Goal: Check status: Check status

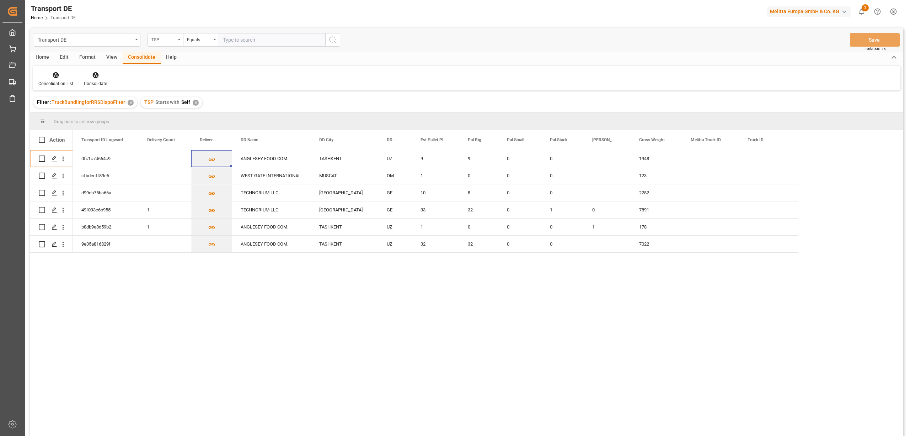
click at [195, 103] on div "✕" at bounding box center [196, 103] width 6 height 6
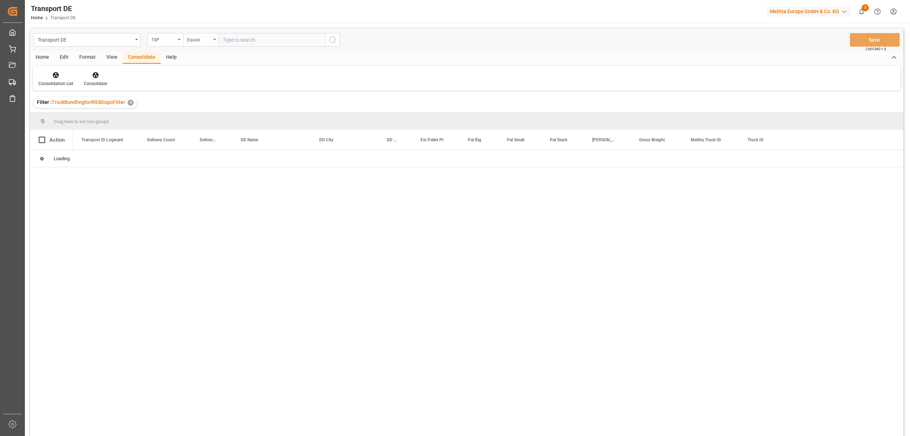
click at [205, 37] on div "Equals" at bounding box center [199, 39] width 24 height 8
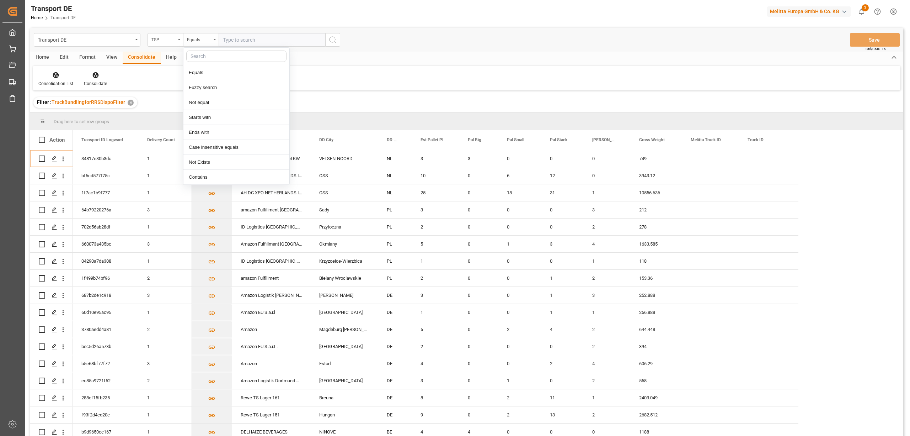
click at [196, 39] on div "Equals" at bounding box center [199, 39] width 24 height 8
drag, startPoint x: 207, startPoint y: 115, endPoint x: 248, endPoint y: 123, distance: 41.2
click at [207, 115] on div "Starts with" at bounding box center [237, 117] width 106 height 15
type input "LIT DE"
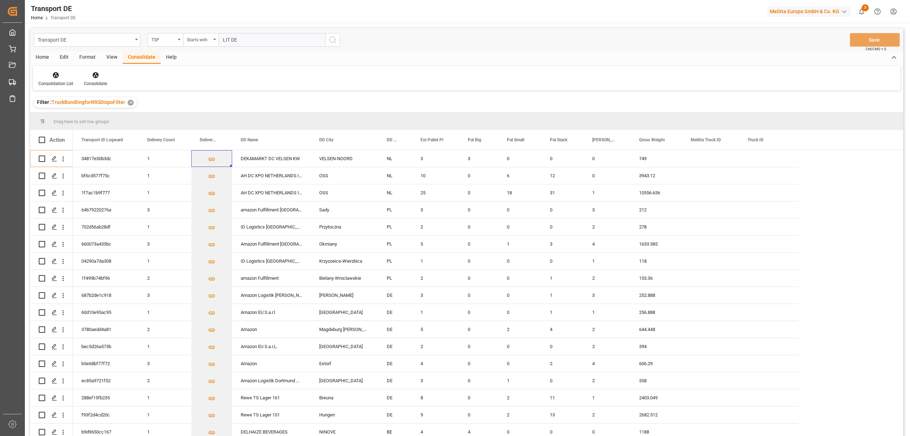
click at [334, 43] on icon "search button" at bounding box center [333, 40] width 9 height 9
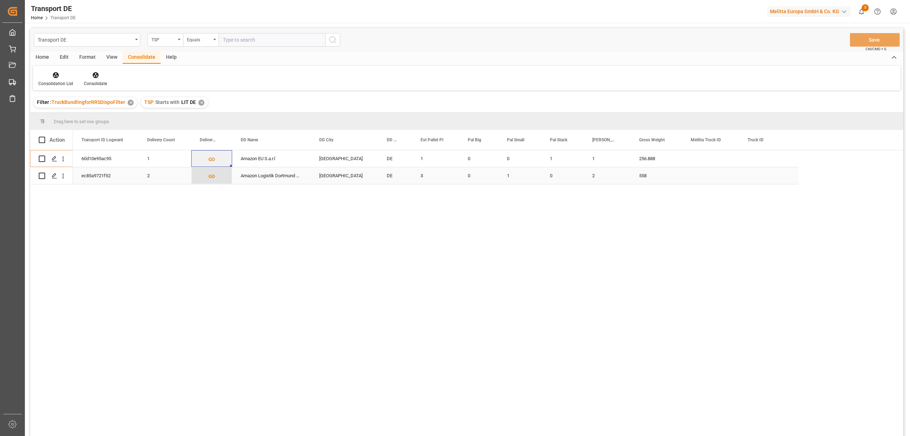
click at [213, 175] on icon "Press SPACE to select this row." at bounding box center [211, 175] width 7 height 7
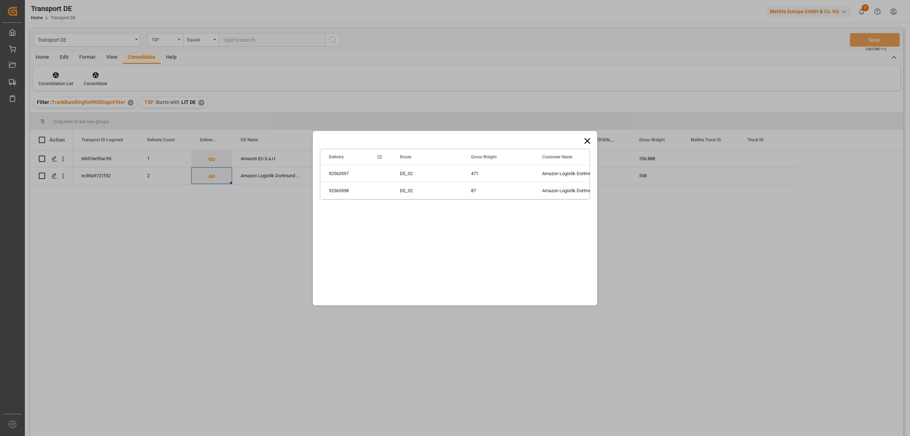
click at [585, 140] on icon at bounding box center [588, 141] width 10 height 10
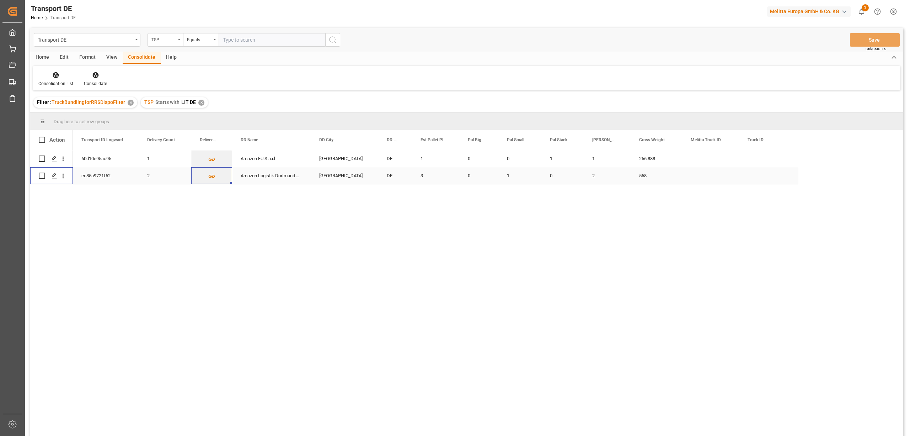
click at [43, 176] on input "Press Space to toggle row selection (unchecked)" at bounding box center [42, 175] width 6 height 6
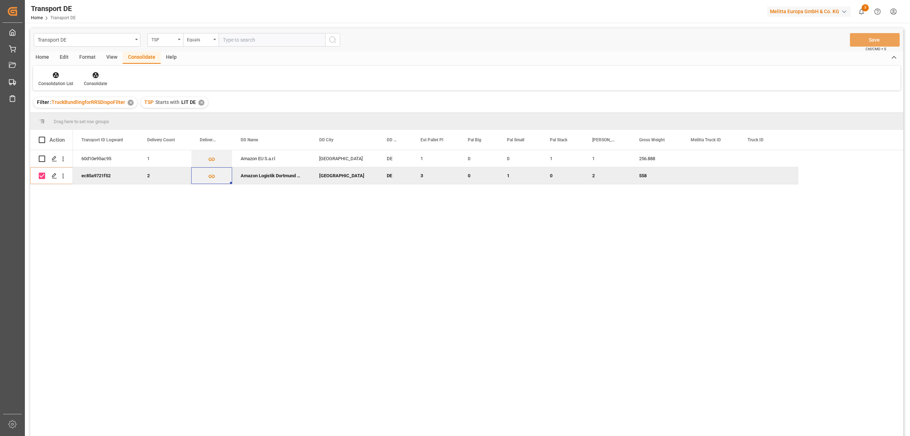
click at [94, 78] on icon at bounding box center [95, 75] width 6 height 6
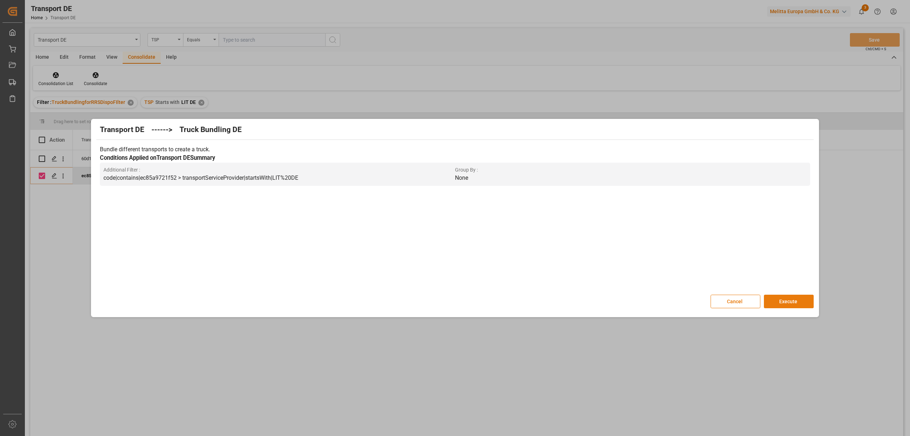
click at [798, 303] on button "Execute" at bounding box center [789, 301] width 50 height 14
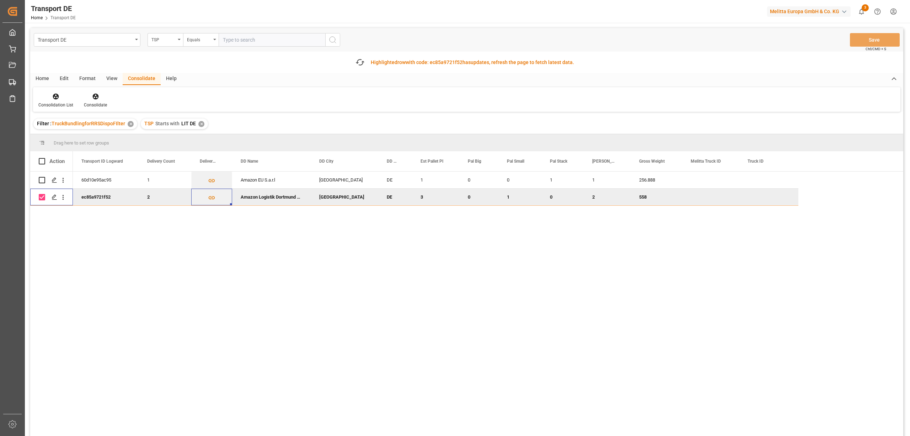
click at [42, 198] on input "Press Space to toggle row selection (checked)" at bounding box center [42, 197] width 6 height 6
checkbox input "false"
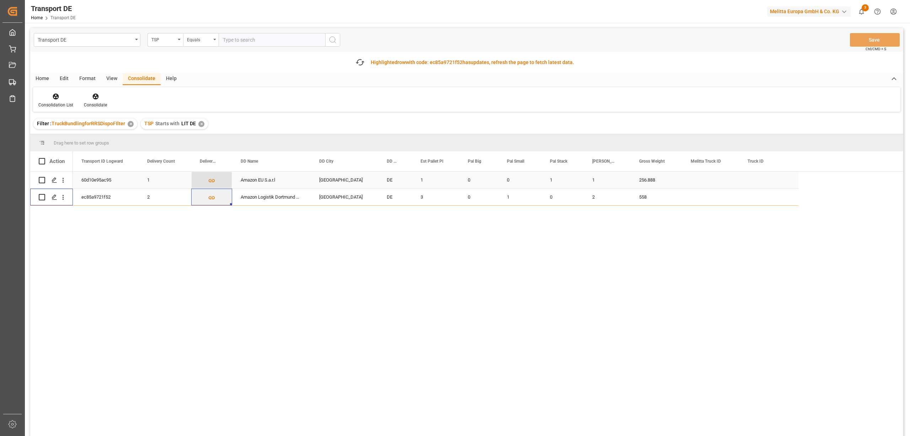
click at [211, 179] on icon "Press SPACE to select this row." at bounding box center [212, 180] width 6 height 3
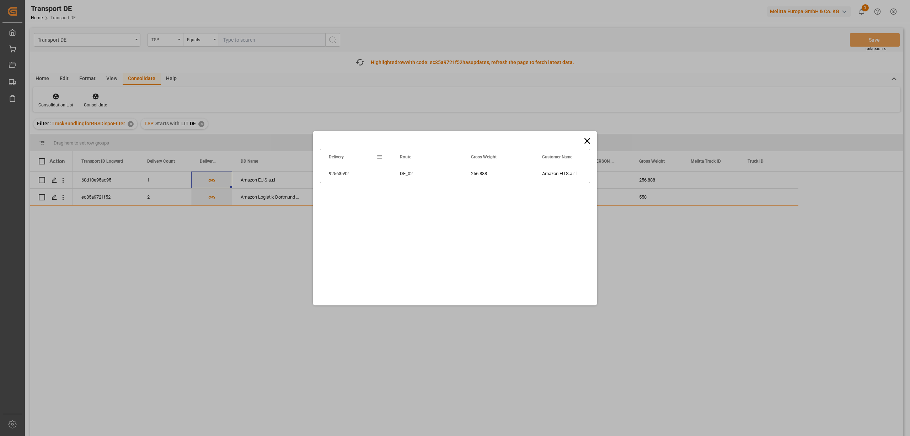
click at [588, 141] on icon at bounding box center [588, 141] width 6 height 6
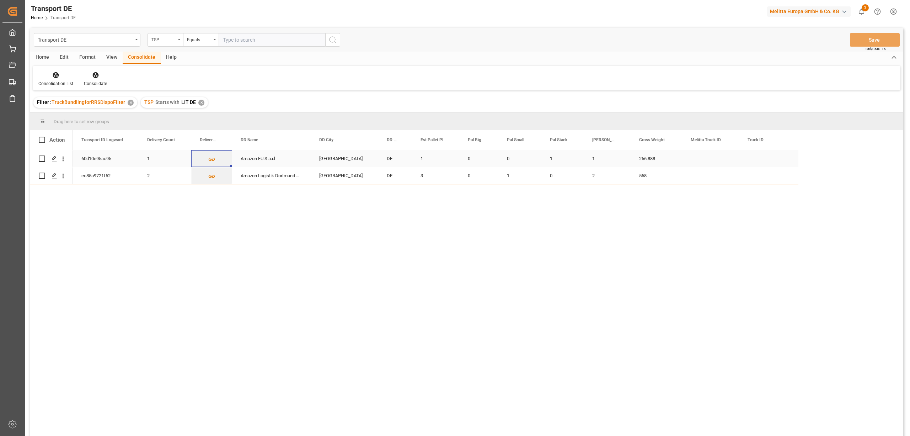
click at [39, 158] on input "Press Space to toggle row selection (unchecked)" at bounding box center [42, 158] width 6 height 6
checkbox input "true"
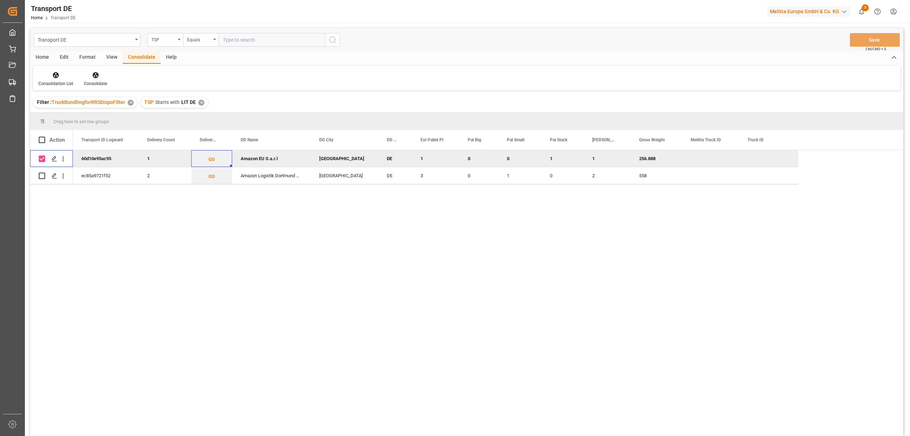
click at [92, 76] on icon at bounding box center [95, 75] width 6 height 6
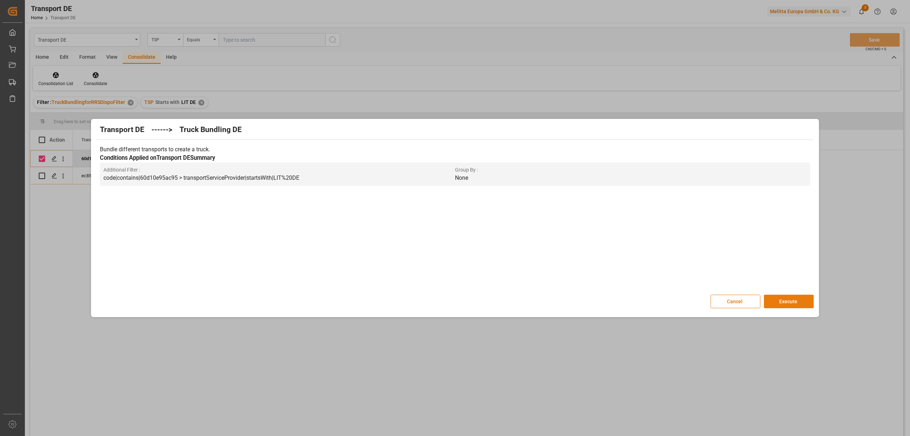
click at [802, 300] on button "Execute" at bounding box center [789, 301] width 50 height 14
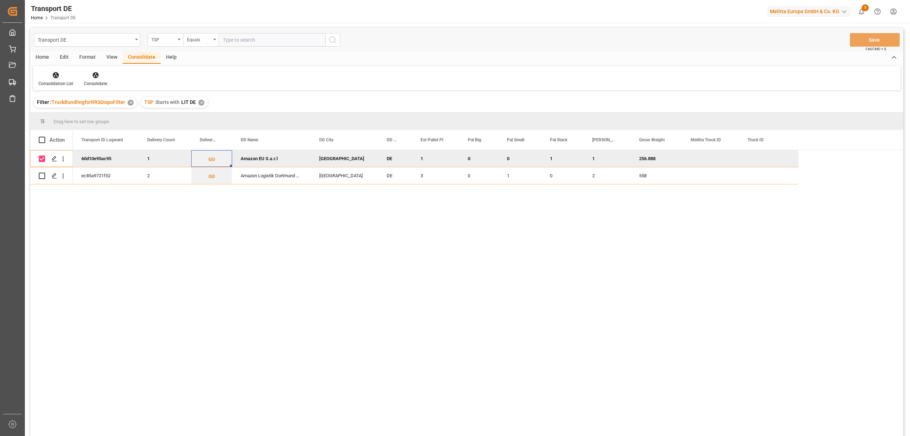
click at [55, 75] on icon at bounding box center [56, 75] width 6 height 6
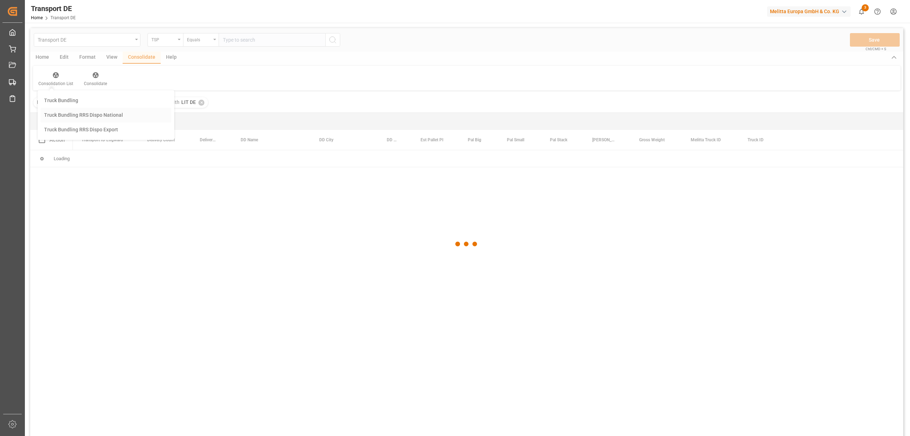
click at [70, 116] on div "Transport DE TSP Equals Save Ctrl/CMD + S Home Edit Format View Consolidate Hel…" at bounding box center [466, 241] width 873 height 426
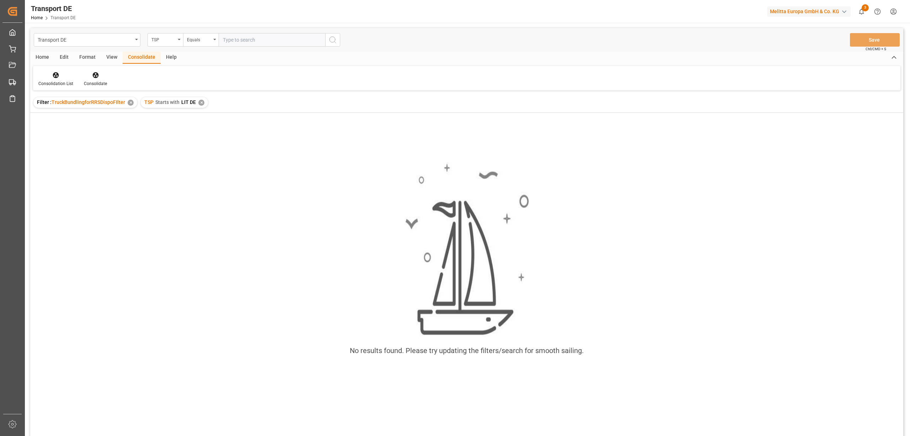
click at [202, 102] on div "✕" at bounding box center [201, 103] width 6 height 6
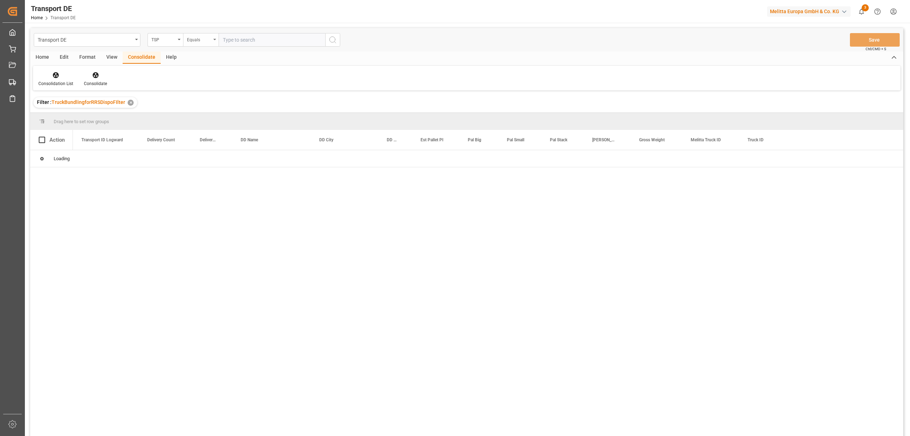
click at [197, 40] on div "Equals" at bounding box center [199, 39] width 24 height 8
click at [210, 117] on div "Starts with" at bounding box center [237, 117] width 106 height 15
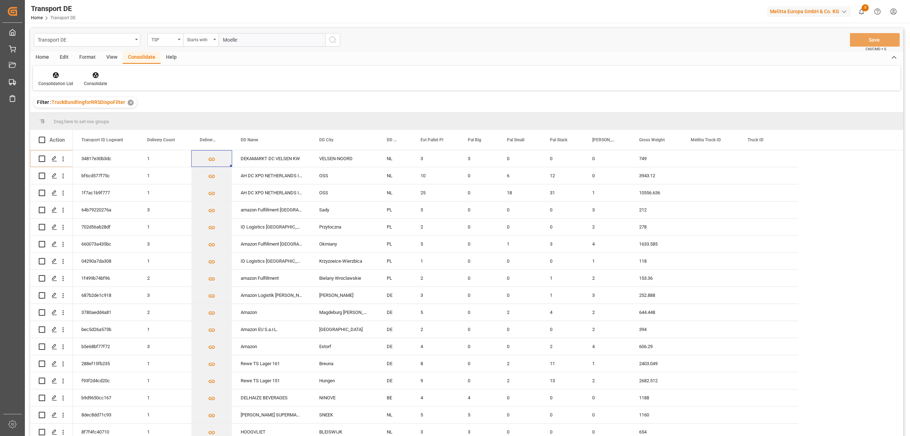
type input "Moeller"
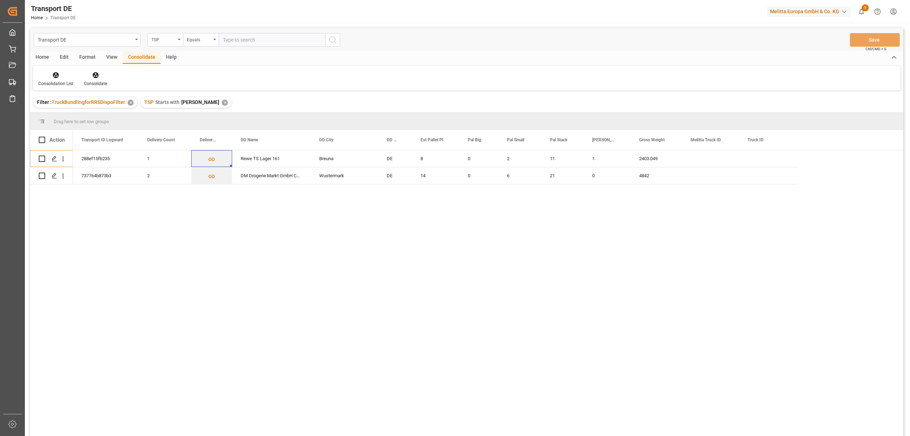
click at [222, 103] on div "✕" at bounding box center [225, 103] width 6 height 6
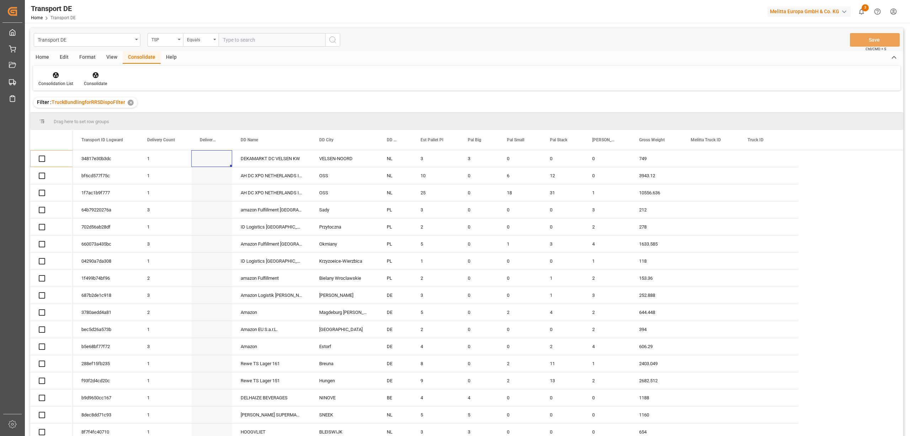
click at [195, 40] on div "Equals" at bounding box center [199, 39] width 24 height 8
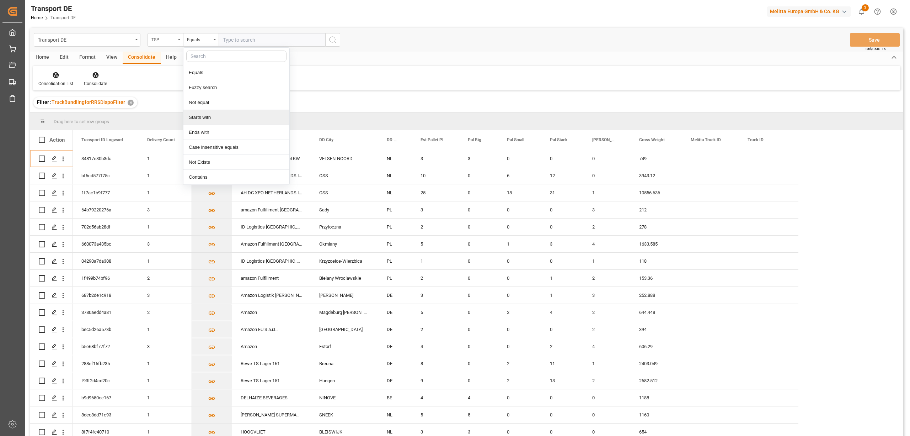
click at [206, 117] on div "Starts with" at bounding box center [237, 117] width 106 height 15
type input "Hartmann"
click at [333, 41] on icon "search button" at bounding box center [333, 40] width 9 height 9
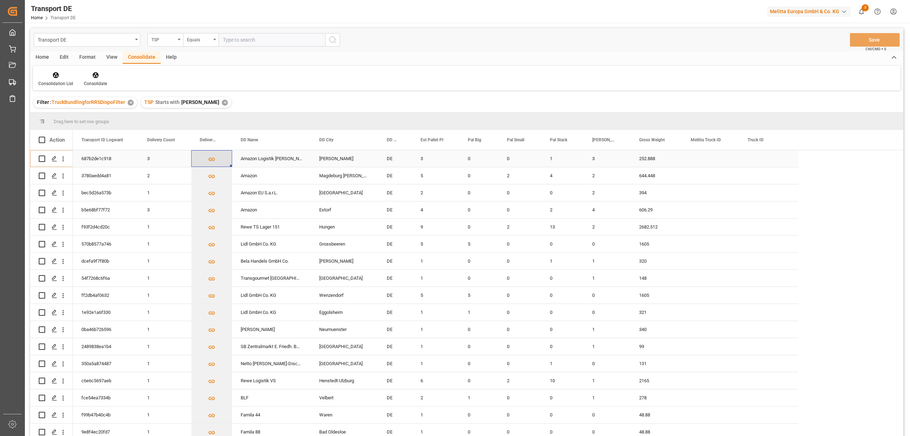
click at [211, 158] on icon "Press SPACE to select this row." at bounding box center [211, 158] width 7 height 7
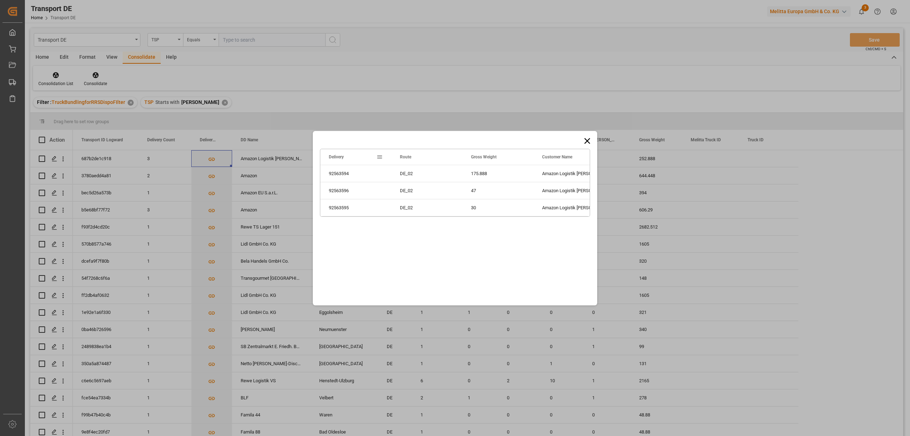
click at [589, 139] on icon at bounding box center [588, 141] width 6 height 6
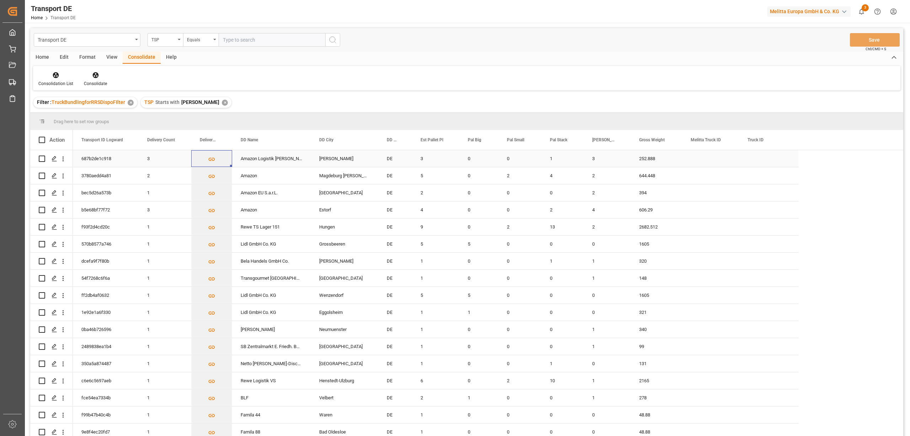
click at [41, 158] on input "Press Space to toggle row selection (unchecked)" at bounding box center [42, 158] width 6 height 6
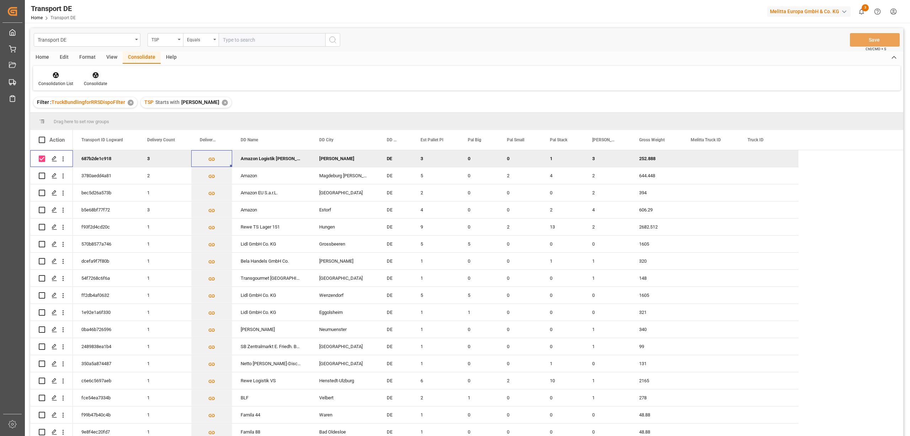
click at [97, 78] on icon at bounding box center [95, 74] width 7 height 7
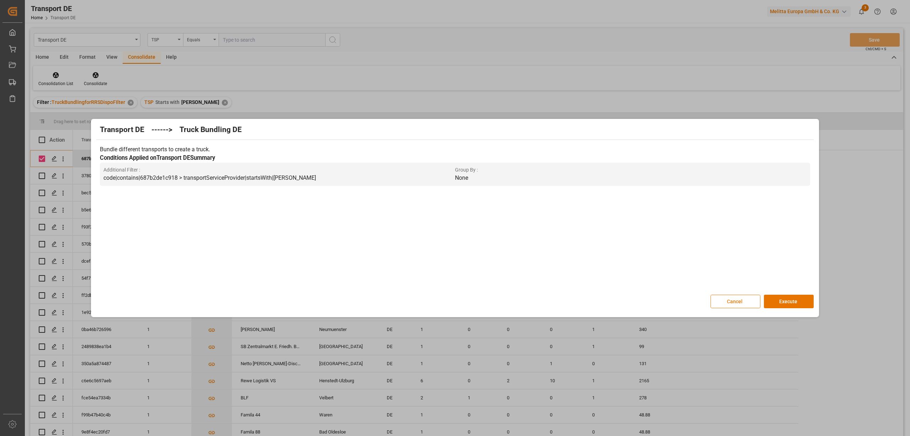
click at [736, 301] on button "Cancel" at bounding box center [736, 301] width 50 height 14
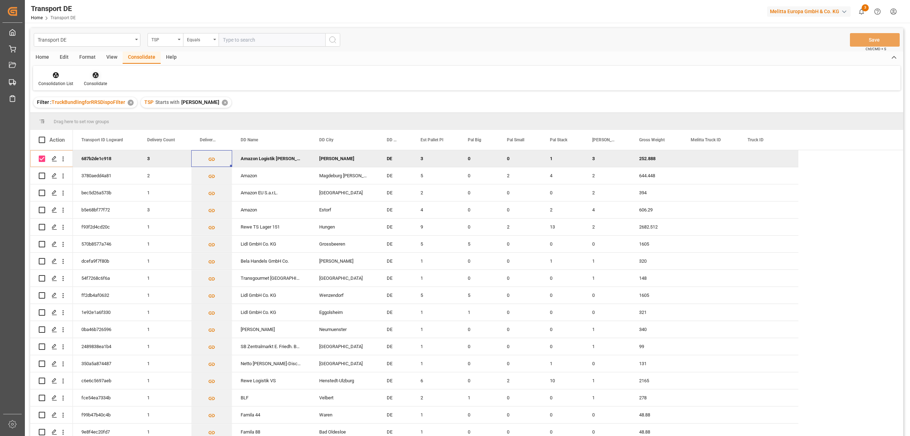
click at [93, 76] on icon at bounding box center [95, 74] width 7 height 7
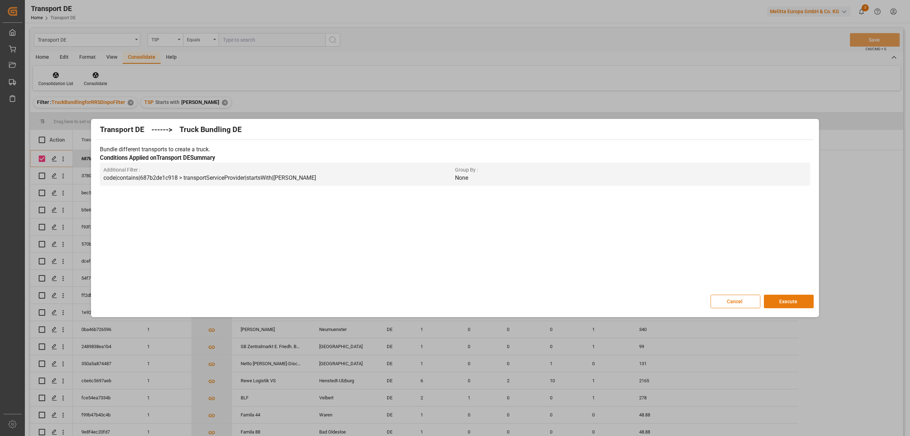
click at [799, 300] on button "Execute" at bounding box center [789, 301] width 50 height 14
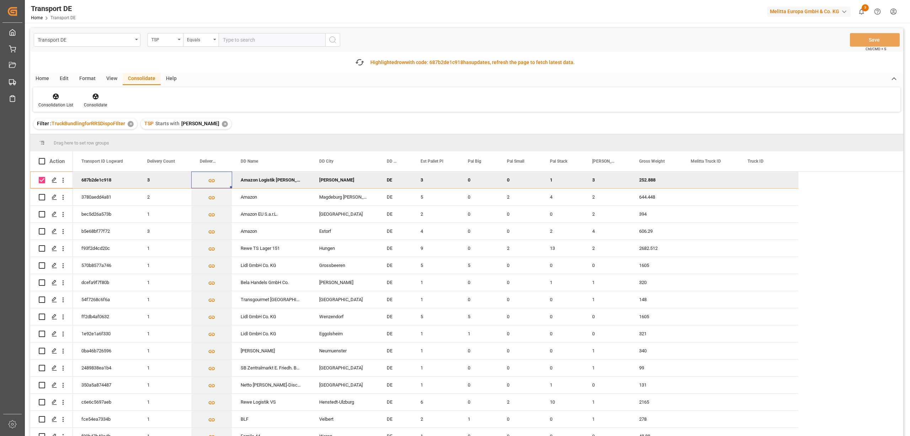
click at [43, 177] on input "Press Space to toggle row selection (checked)" at bounding box center [42, 180] width 6 height 6
checkbox input "false"
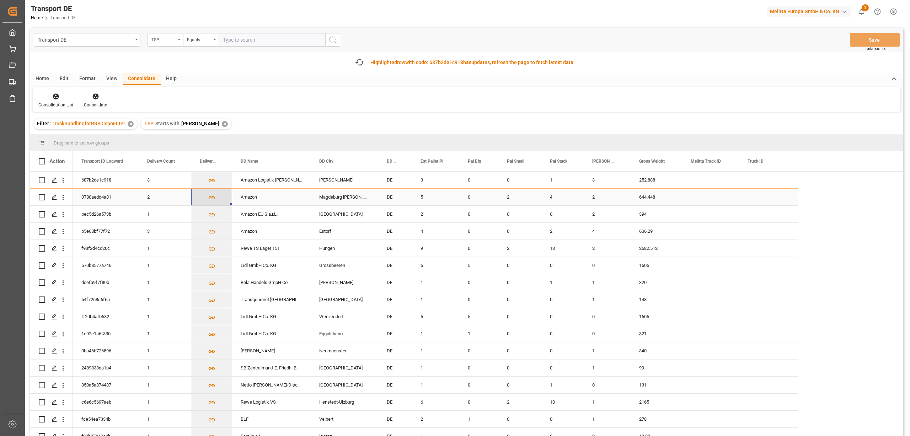
click at [212, 197] on icon "Press SPACE to select this row." at bounding box center [212, 197] width 6 height 3
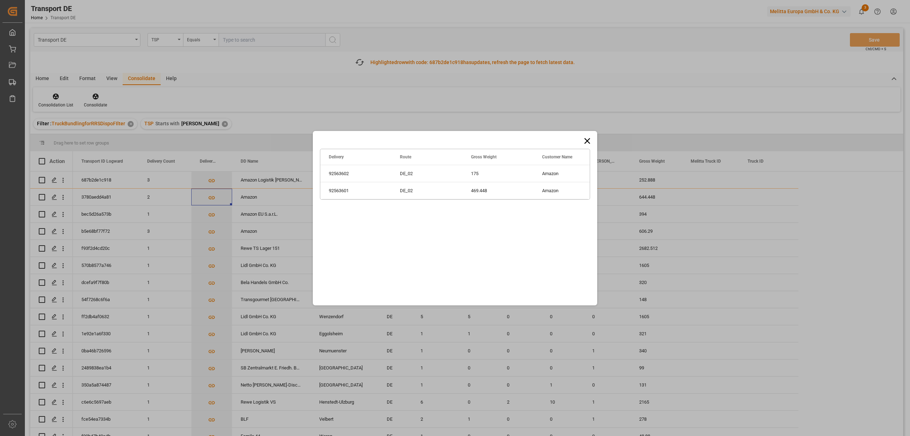
click at [590, 140] on icon at bounding box center [588, 141] width 10 height 10
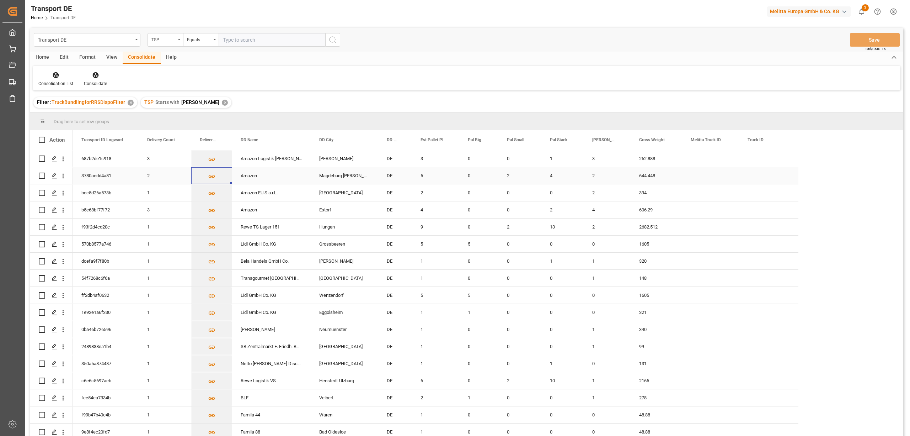
click at [42, 175] on input "Press Space to toggle row selection (unchecked)" at bounding box center [42, 175] width 6 height 6
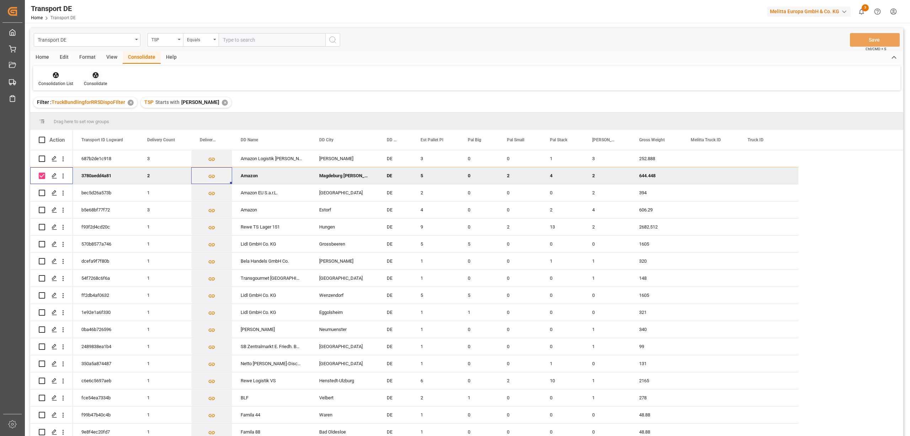
click at [97, 75] on icon at bounding box center [95, 75] width 6 height 6
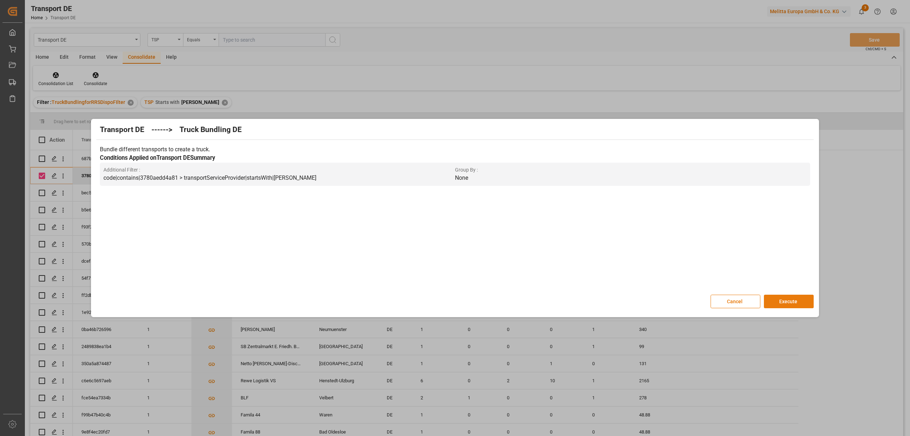
click at [792, 305] on button "Execute" at bounding box center [789, 301] width 50 height 14
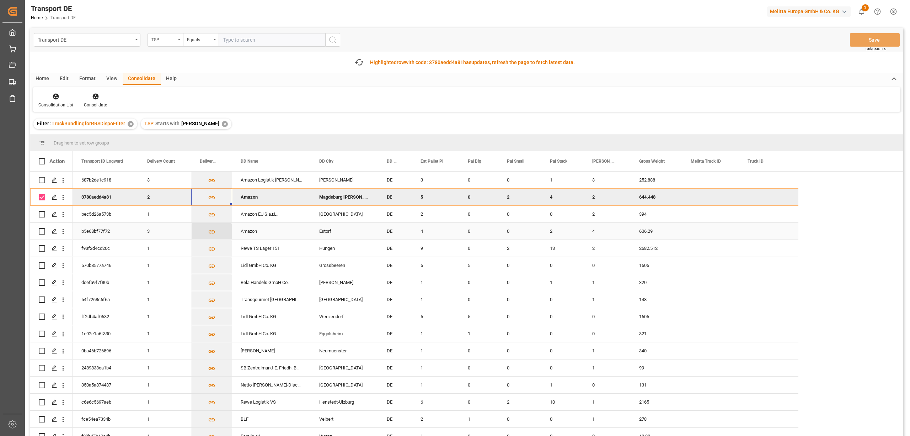
click at [213, 231] on icon "Press SPACE to select this row." at bounding box center [211, 231] width 7 height 7
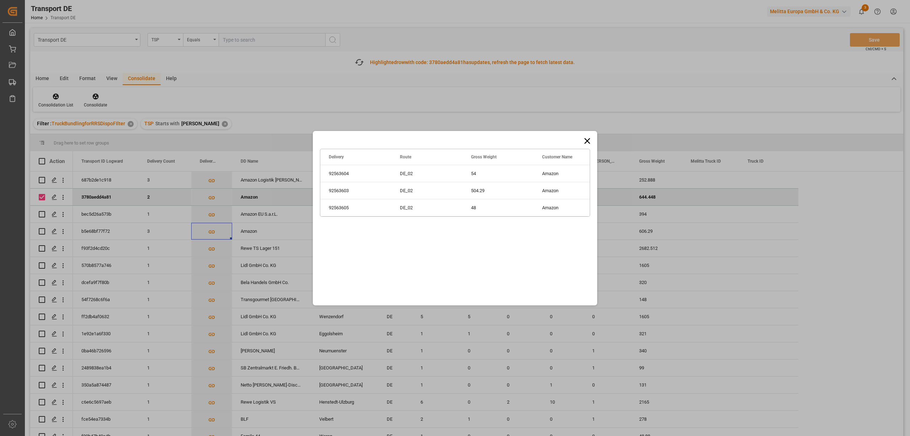
drag, startPoint x: 31, startPoint y: 194, endPoint x: 87, endPoint y: 207, distance: 57.6
click at [40, 196] on div "Drag here to set row groups Drag here to set column labels Delivery Route Gross…" at bounding box center [455, 218] width 910 height 436
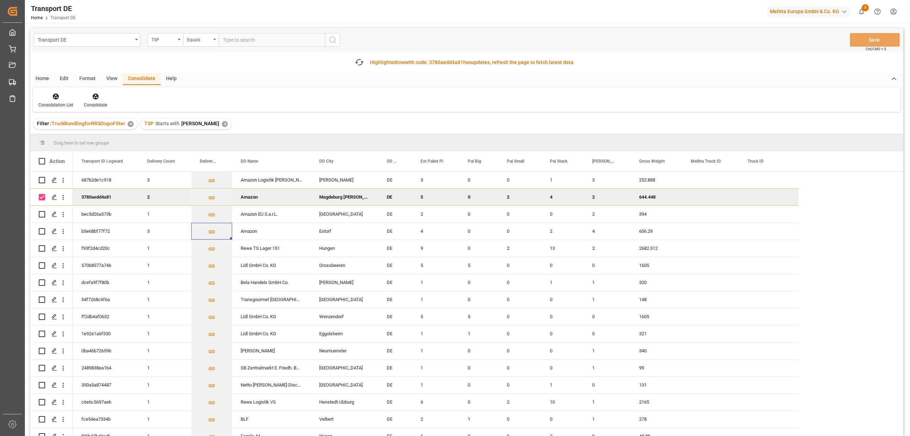
click at [42, 198] on input "Press Space to toggle row selection (checked)" at bounding box center [42, 197] width 6 height 6
checkbox input "false"
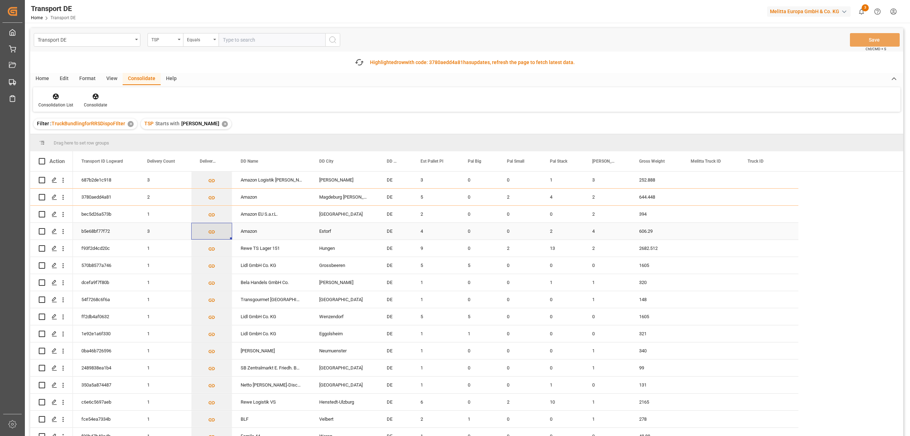
click at [212, 233] on icon "Press SPACE to select this row." at bounding box center [212, 231] width 6 height 3
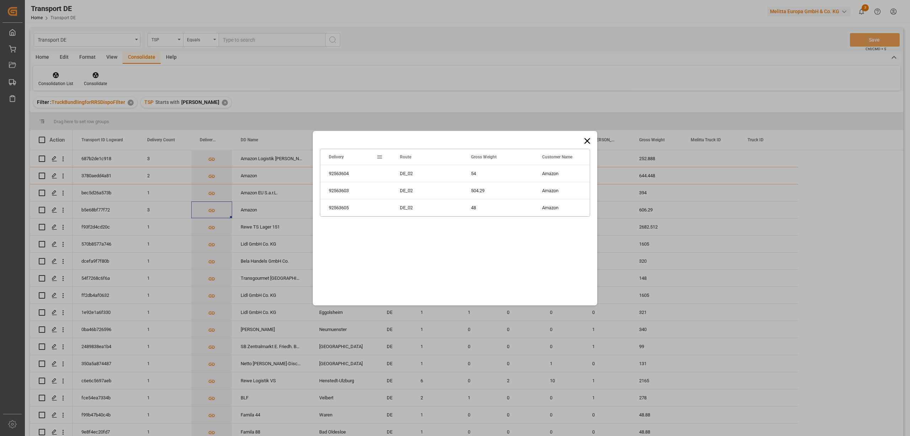
click at [585, 138] on icon at bounding box center [588, 141] width 6 height 6
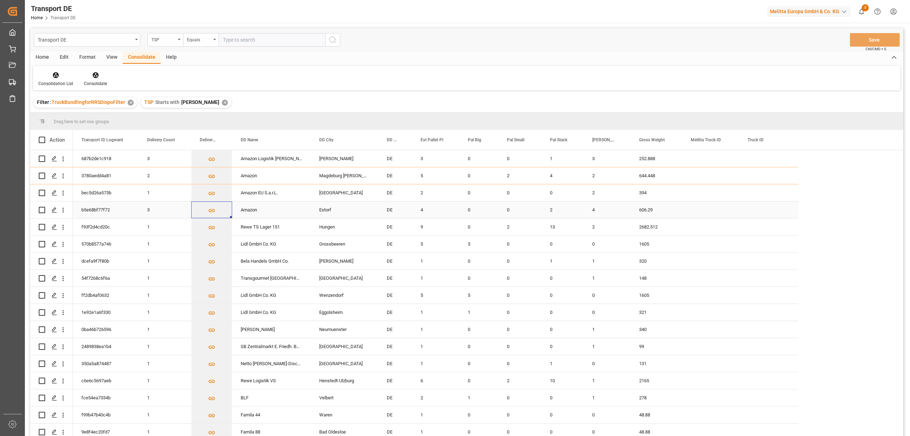
click at [43, 208] on input "Press Space to toggle row selection (unchecked)" at bounding box center [42, 210] width 6 height 6
checkbox input "true"
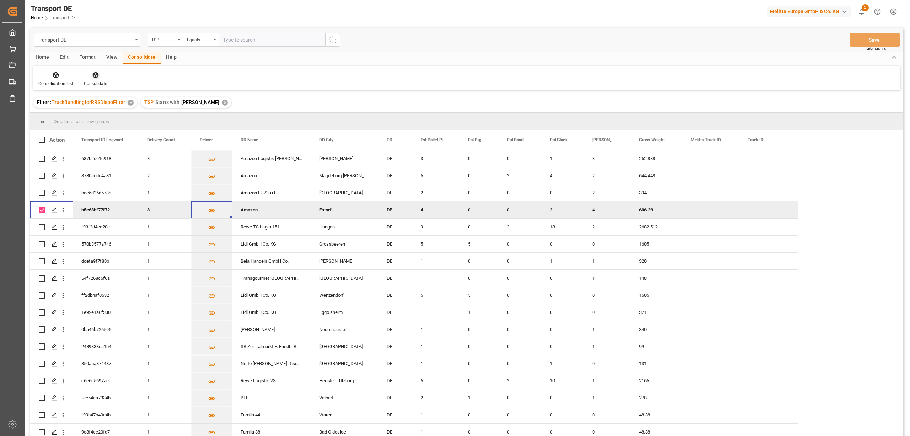
click at [92, 73] on icon at bounding box center [95, 75] width 6 height 6
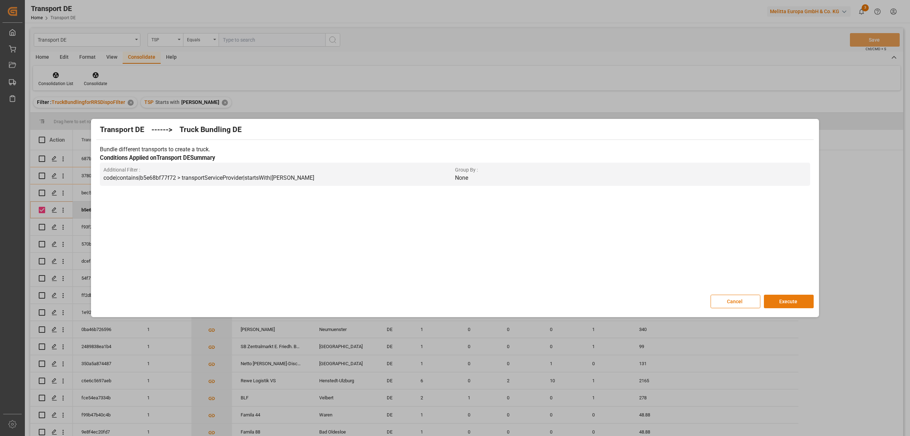
click at [780, 302] on button "Execute" at bounding box center [789, 301] width 50 height 14
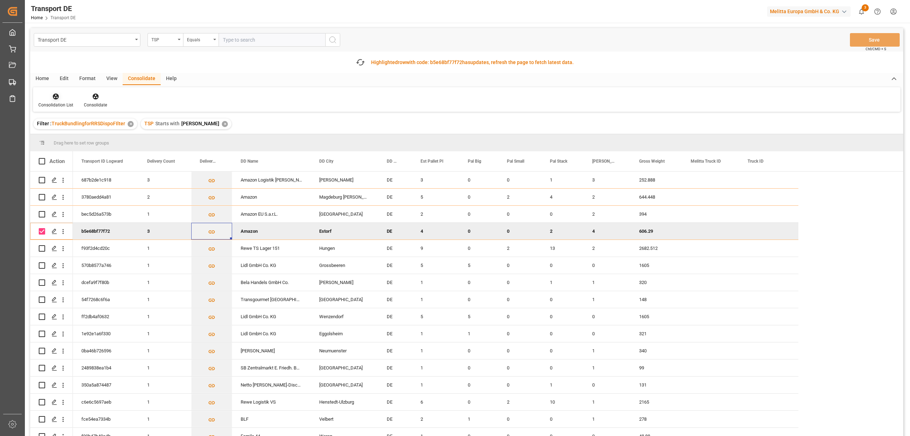
click at [56, 99] on icon at bounding box center [56, 97] width 6 height 6
click at [81, 138] on div "Transport DE TSP Equals Save Ctrl/CMD + S Fetch latest updates Highlighted row …" at bounding box center [466, 252] width 873 height 448
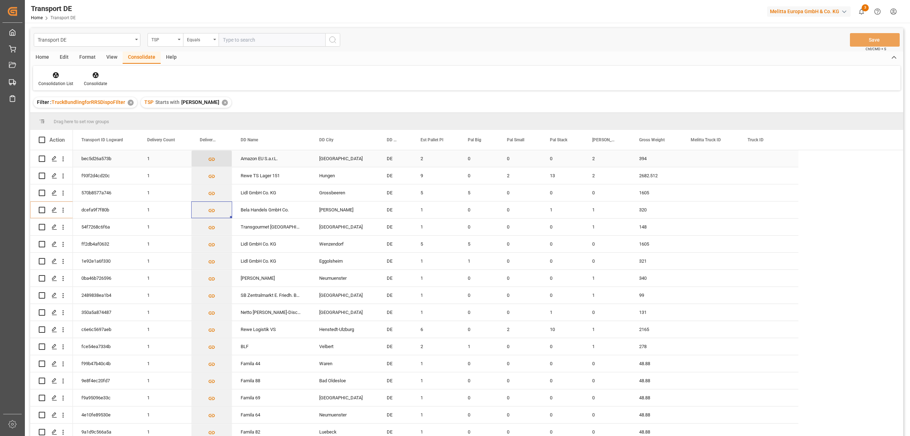
click at [211, 159] on icon "Press SPACE to select this row." at bounding box center [212, 159] width 6 height 3
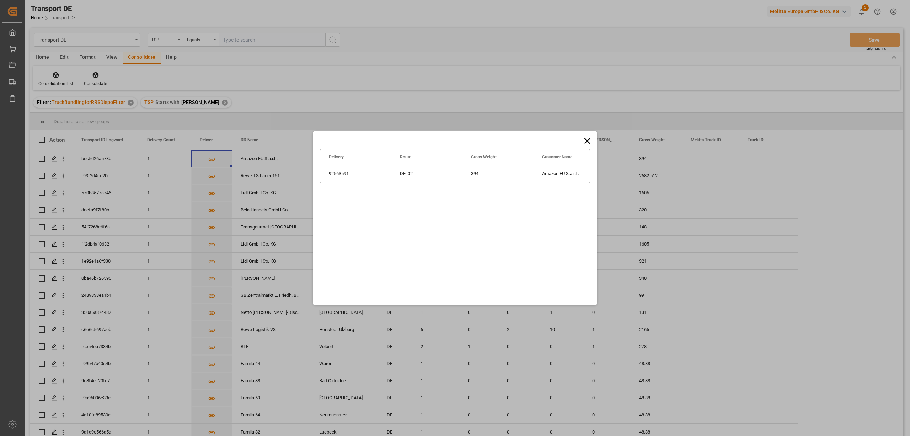
click at [585, 138] on icon at bounding box center [588, 141] width 6 height 6
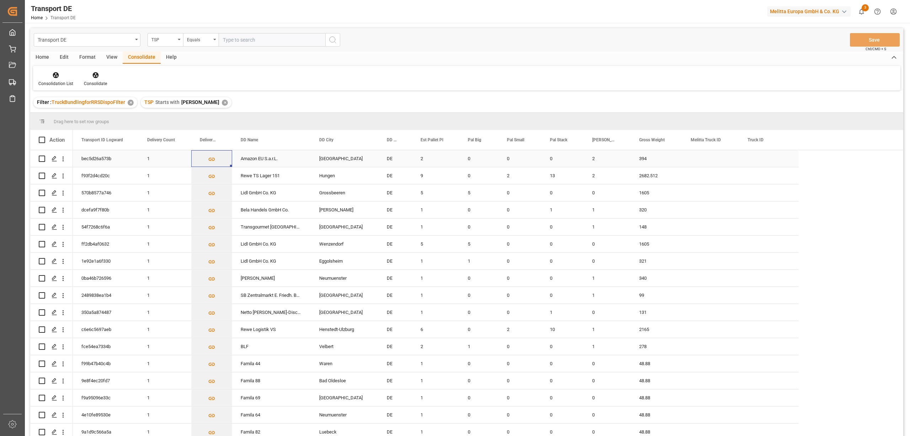
click at [43, 160] on input "Press Space to toggle row selection (unchecked)" at bounding box center [42, 158] width 6 height 6
checkbox input "true"
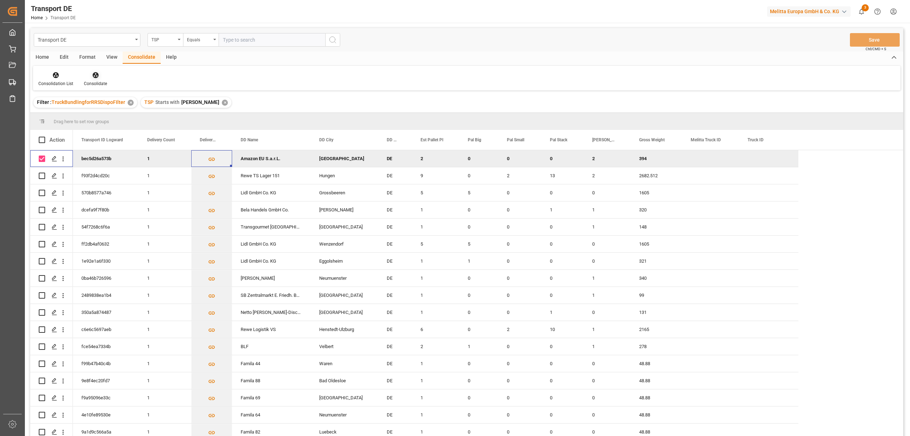
click at [95, 76] on icon at bounding box center [95, 74] width 7 height 7
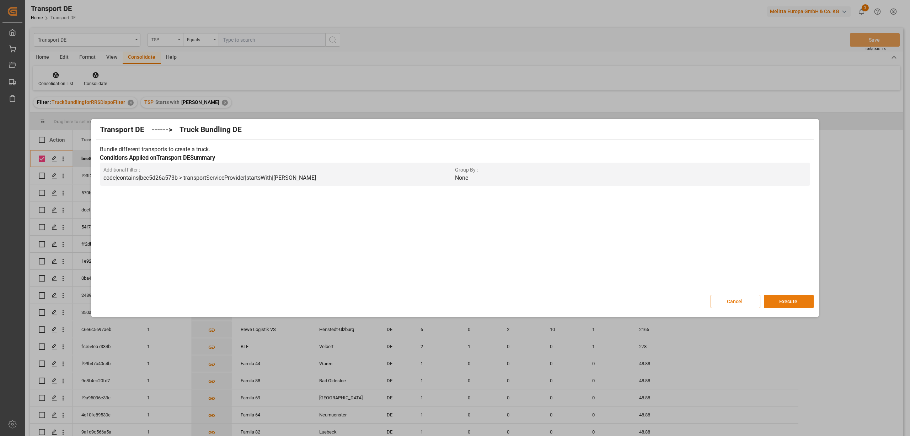
click at [787, 302] on button "Execute" at bounding box center [789, 301] width 50 height 14
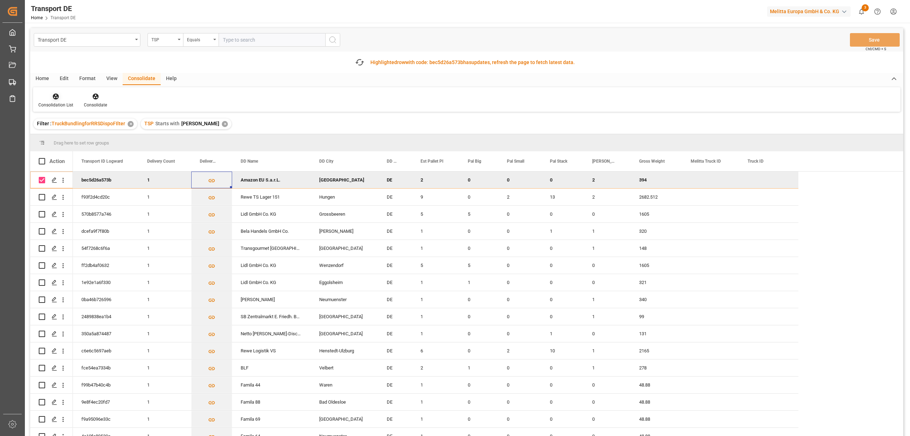
click at [56, 100] on icon at bounding box center [55, 96] width 7 height 7
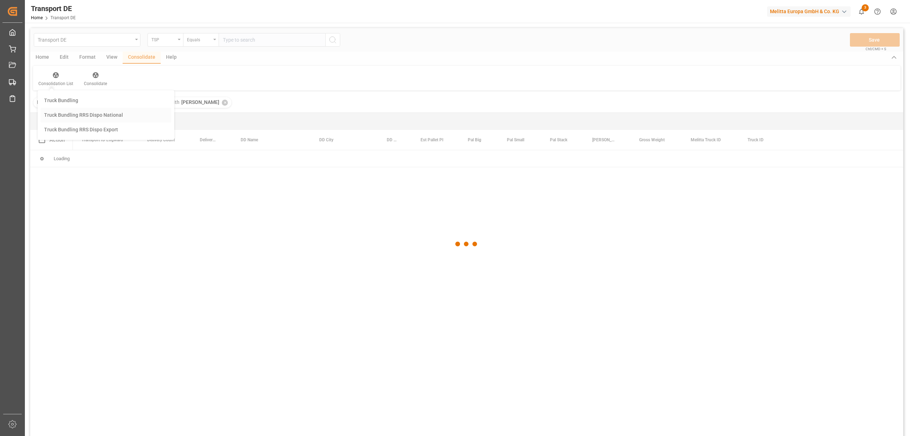
click at [77, 136] on div "Transport DE TSP Equals Save Ctrl/CMD + S Home Edit Format View Consolidate Hel…" at bounding box center [466, 241] width 873 height 426
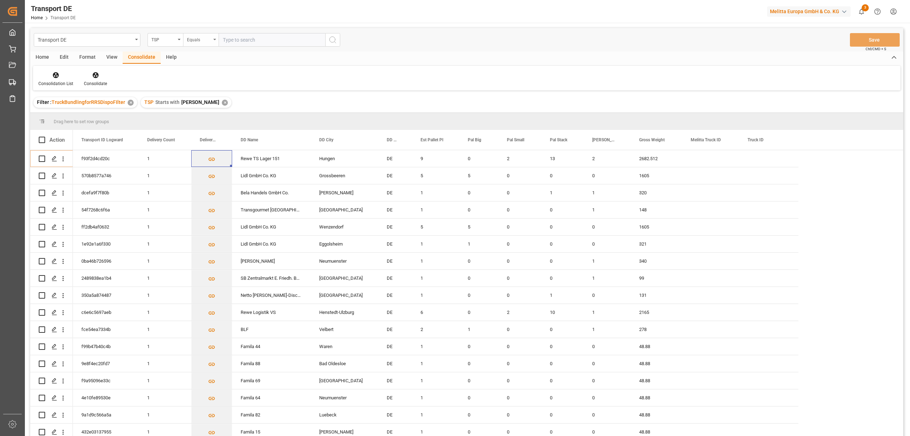
click at [198, 40] on div "Equals" at bounding box center [199, 39] width 24 height 8
click at [216, 119] on div "Starts with" at bounding box center [237, 117] width 106 height 15
type input "Dachser De"
click at [334, 39] on icon "search button" at bounding box center [333, 40] width 9 height 9
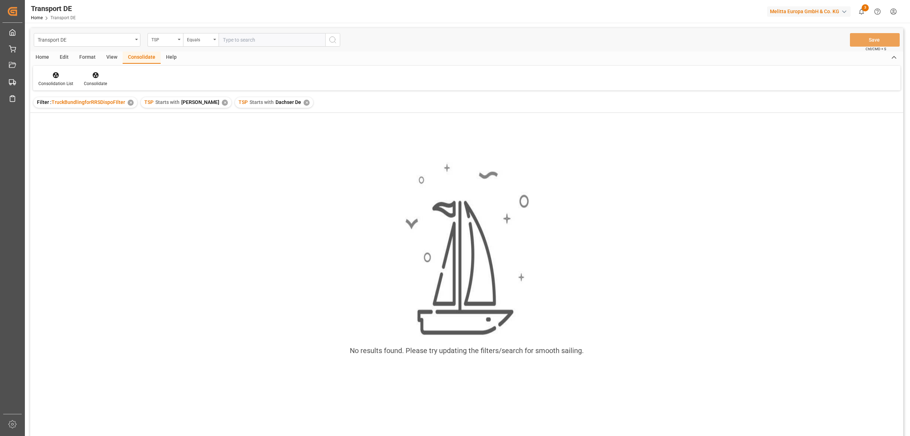
click at [222, 101] on div "✕" at bounding box center [225, 103] width 6 height 6
click at [213, 102] on div "✕" at bounding box center [212, 103] width 6 height 6
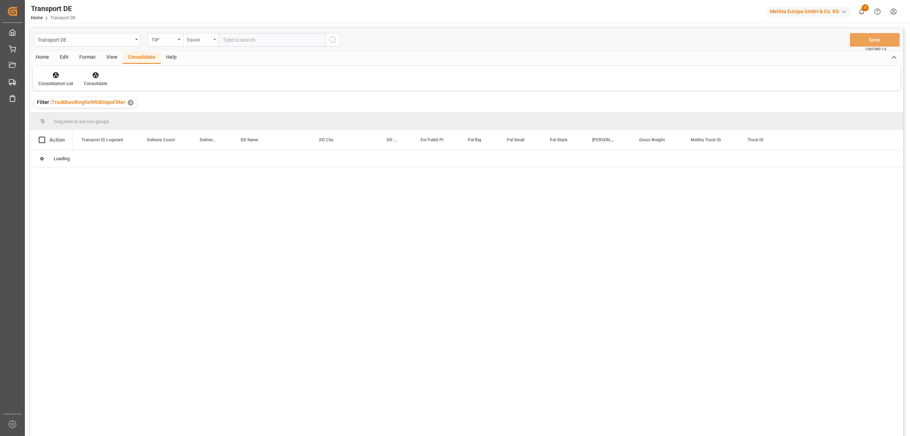
click at [188, 45] on div "Equals" at bounding box center [201, 40] width 36 height 14
click at [203, 120] on div "Starts with" at bounding box center [237, 117] width 106 height 15
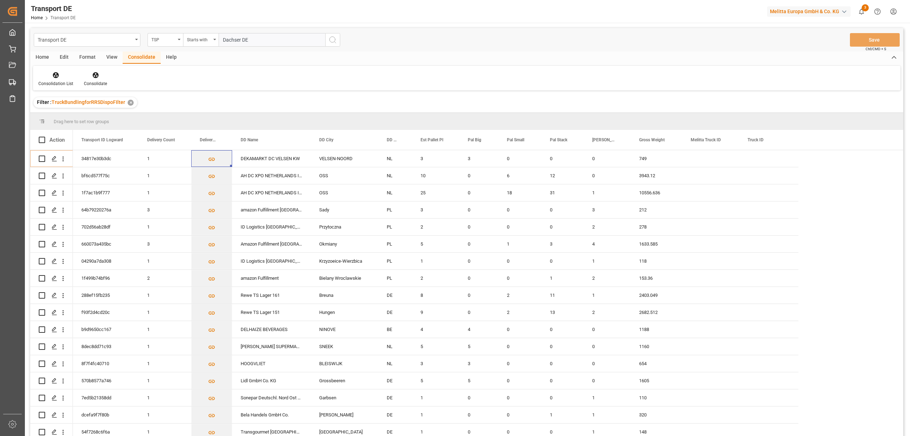
type input "Dachser DE"
click at [330, 40] on circle "search button" at bounding box center [333, 40] width 6 height 6
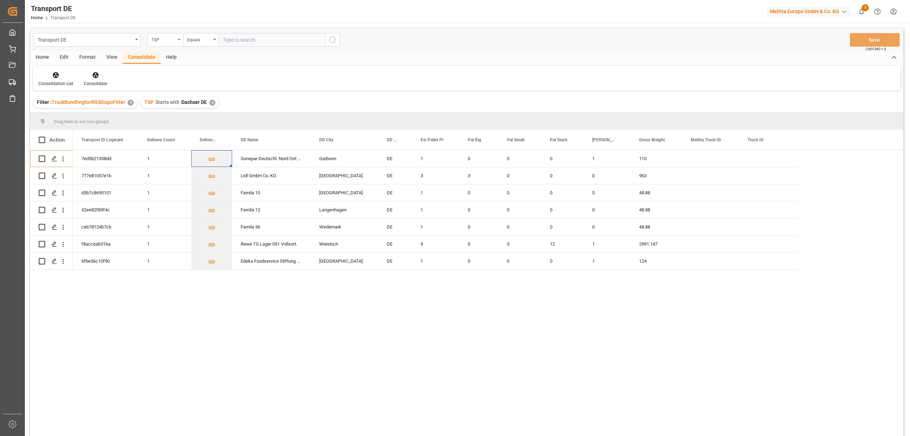
click at [212, 101] on div "✕" at bounding box center [212, 103] width 6 height 6
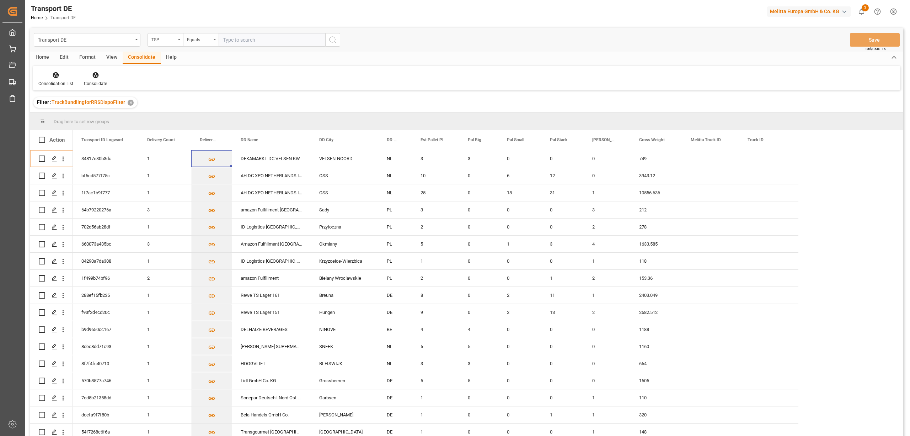
click at [195, 42] on div "Equals" at bounding box center [199, 39] width 24 height 8
click at [210, 121] on div "Starts with" at bounding box center [237, 117] width 106 height 15
type input "Raben PL"
click at [330, 40] on icon "search button" at bounding box center [333, 40] width 9 height 9
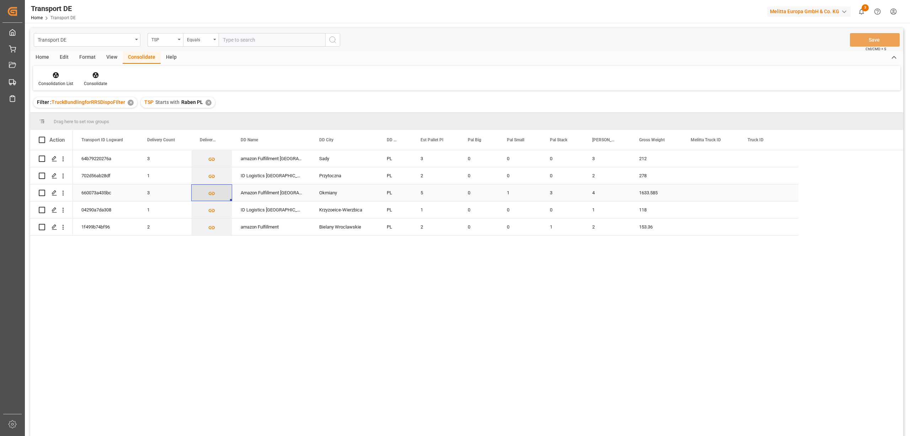
click at [211, 192] on icon "Press SPACE to select this row." at bounding box center [211, 193] width 7 height 7
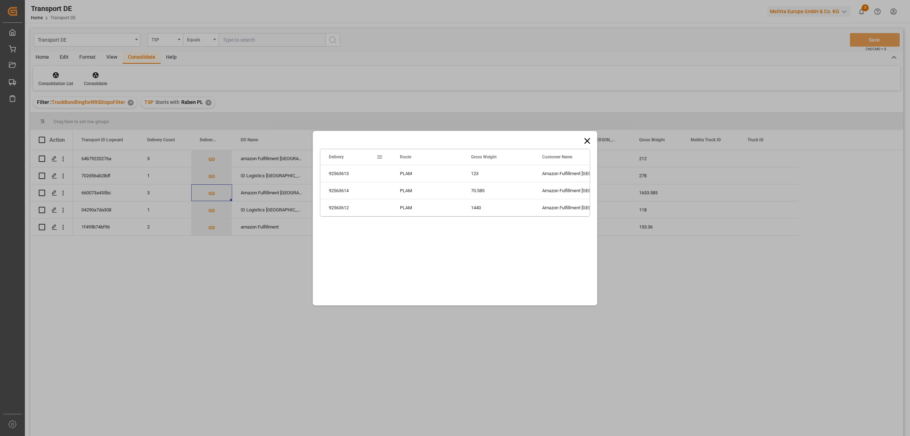
click at [586, 140] on icon at bounding box center [588, 141] width 10 height 10
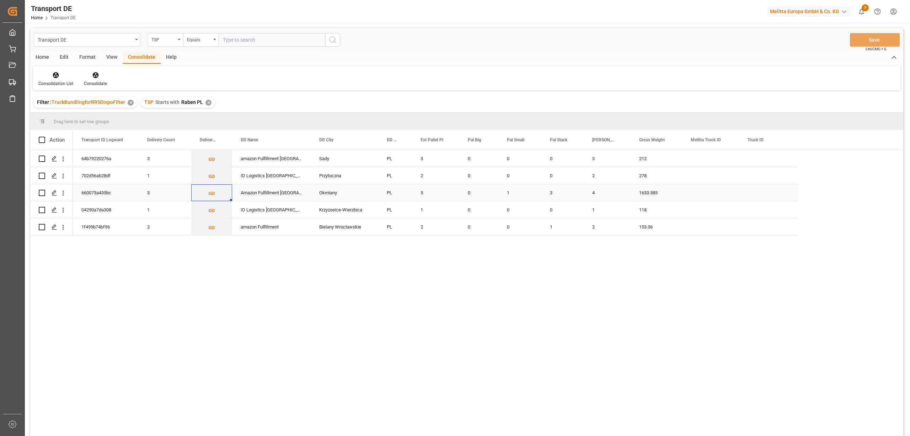
click at [39, 194] on input "Press Space to toggle row selection (unchecked)" at bounding box center [42, 193] width 6 height 6
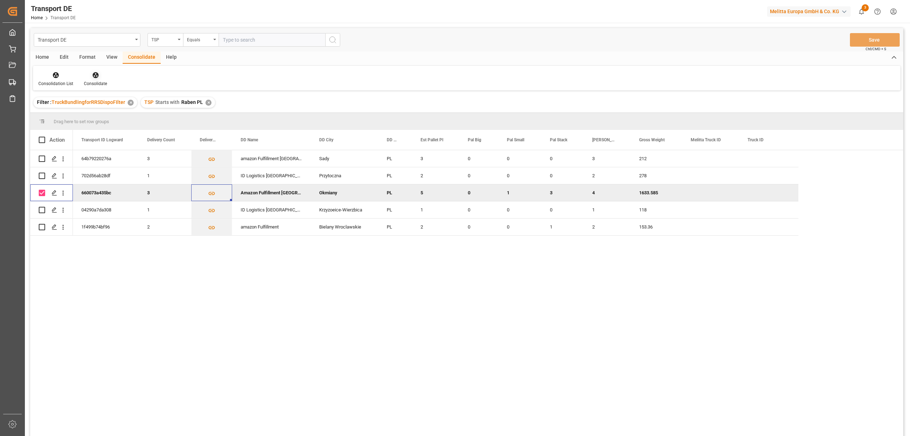
click at [96, 74] on icon at bounding box center [95, 75] width 6 height 6
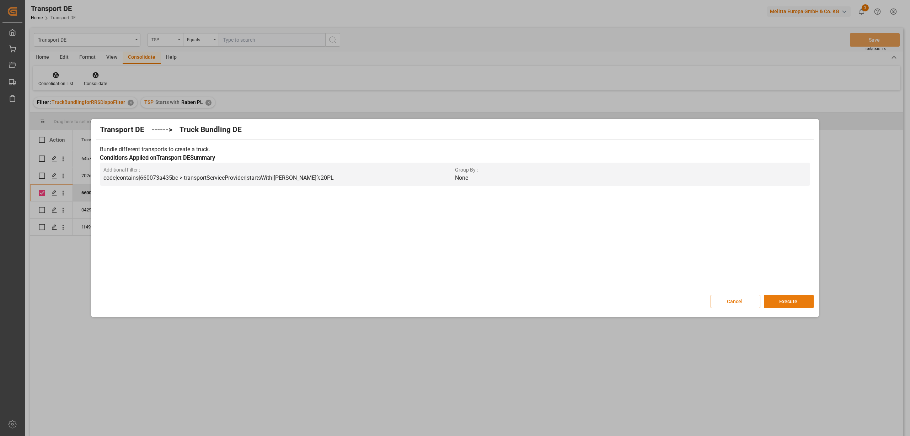
click at [797, 302] on button "Execute" at bounding box center [789, 301] width 50 height 14
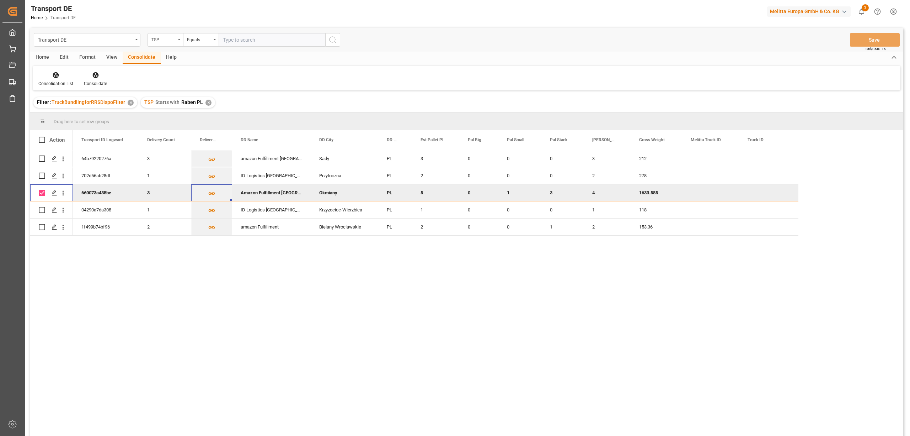
click at [43, 193] on input "Press Space to toggle row selection (checked)" at bounding box center [42, 193] width 6 height 6
checkbox input "false"
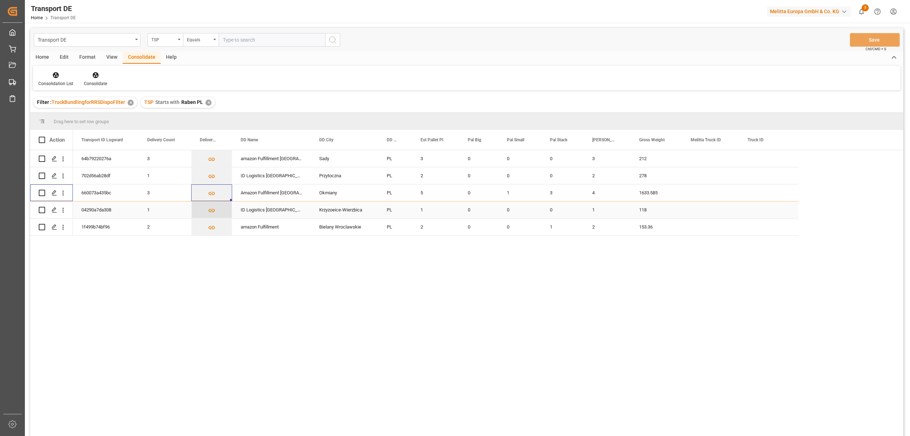
click at [213, 211] on icon "Press SPACE to select this row." at bounding box center [211, 210] width 7 height 7
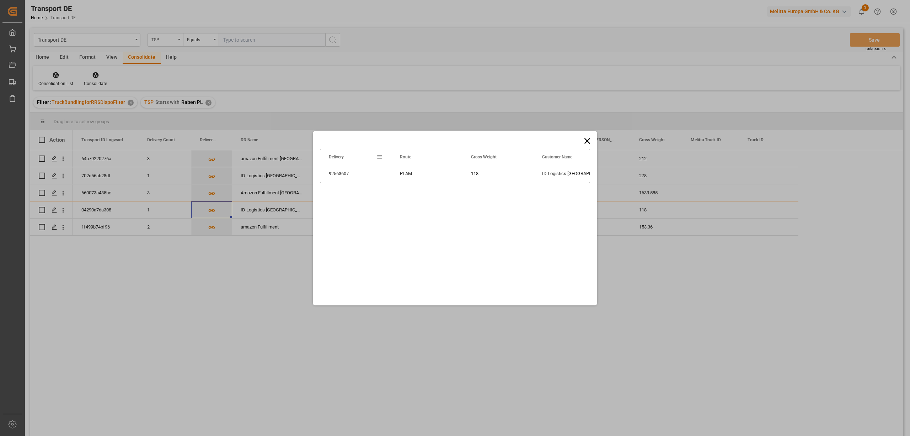
click at [589, 139] on icon at bounding box center [588, 141] width 6 height 6
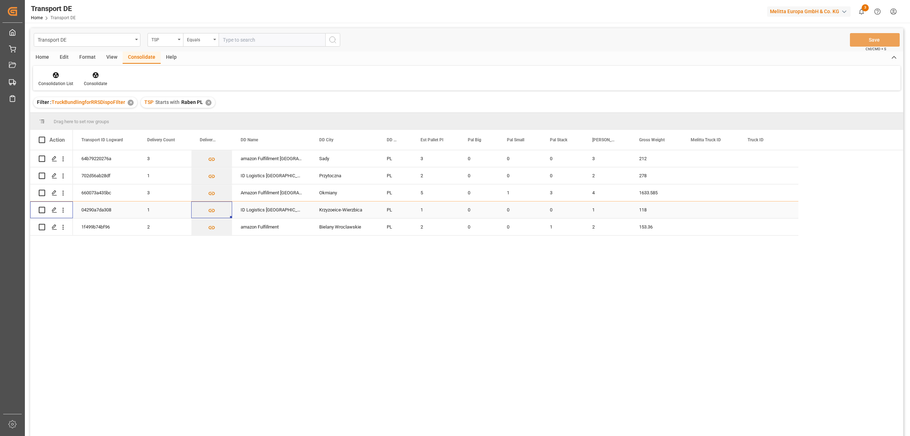
click at [43, 210] on input "Press Space to toggle row selection (unchecked)" at bounding box center [42, 210] width 6 height 6
checkbox input "true"
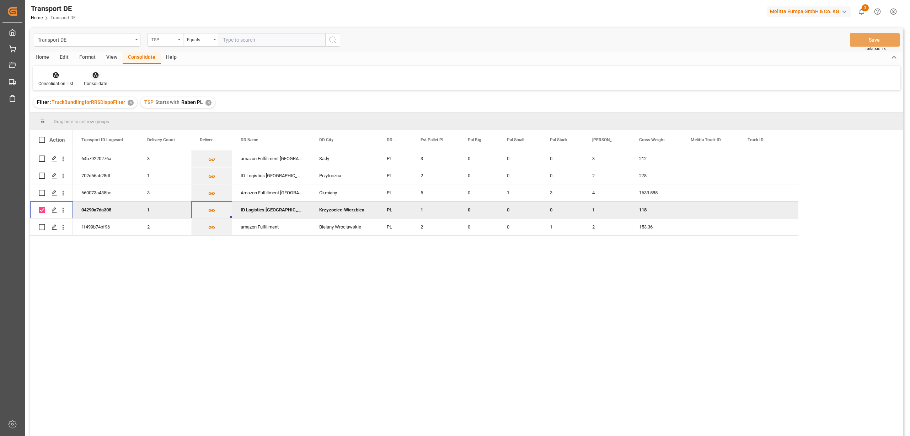
click at [95, 77] on icon at bounding box center [95, 75] width 6 height 6
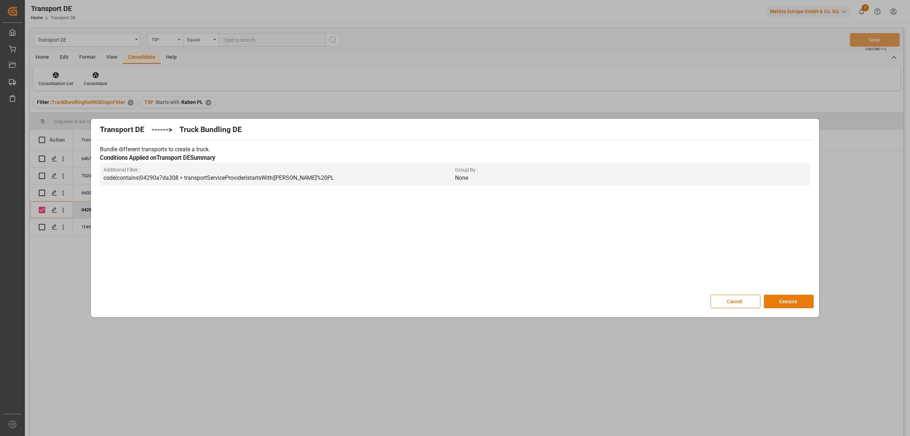
click at [790, 304] on button "Execute" at bounding box center [789, 301] width 50 height 14
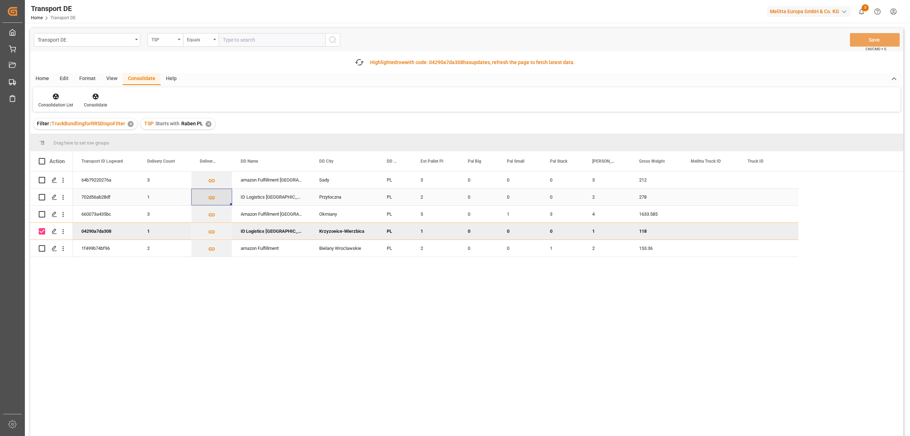
click at [211, 197] on icon "Press SPACE to select this row." at bounding box center [212, 197] width 6 height 3
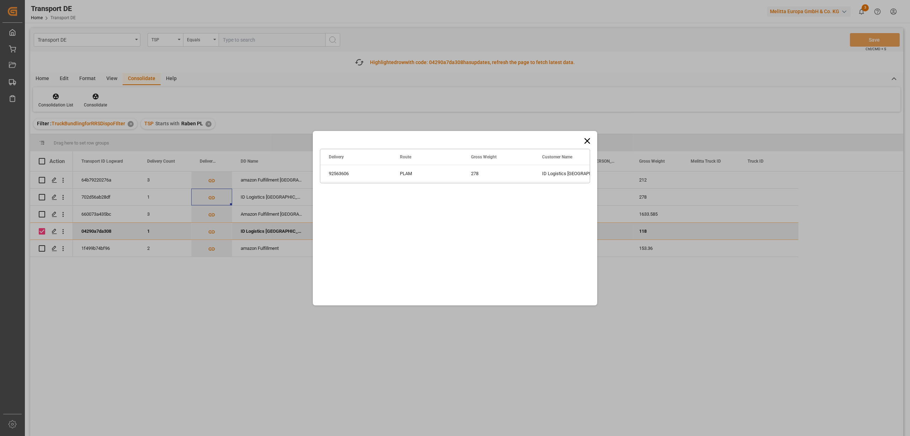
click at [588, 139] on icon at bounding box center [588, 141] width 6 height 6
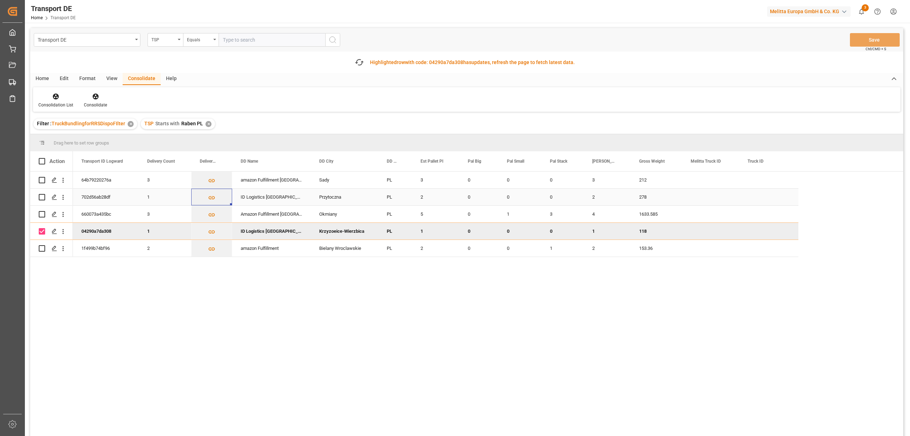
drag, startPoint x: 39, startPoint y: 194, endPoint x: 41, endPoint y: 201, distance: 7.4
click at [39, 195] on input "Press Space to toggle row selection (unchecked)" at bounding box center [42, 197] width 6 height 6
checkbox input "true"
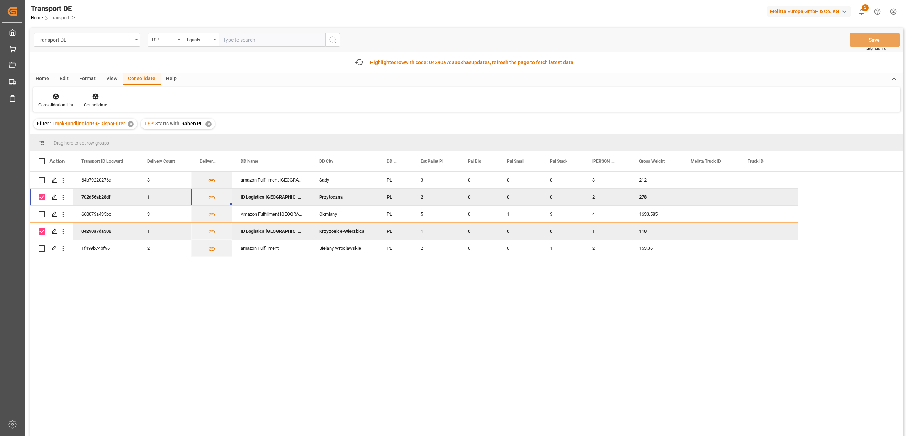
click at [40, 230] on input "Press Space to toggle row selection (checked)" at bounding box center [42, 231] width 6 height 6
checkbox input "false"
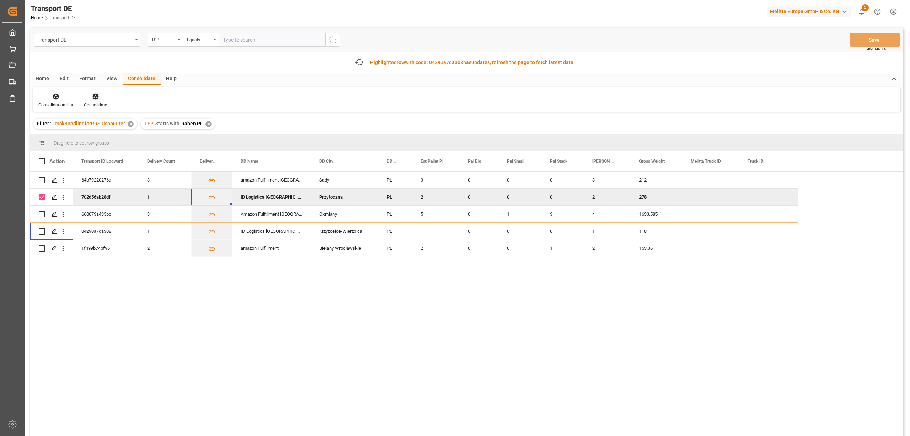
click at [94, 101] on div "Consolidate" at bounding box center [96, 100] width 34 height 16
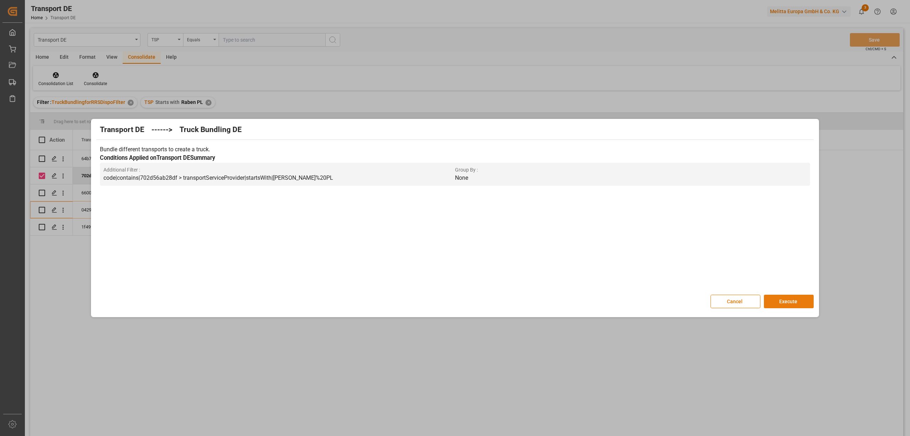
click at [777, 301] on button "Execute" at bounding box center [789, 301] width 50 height 14
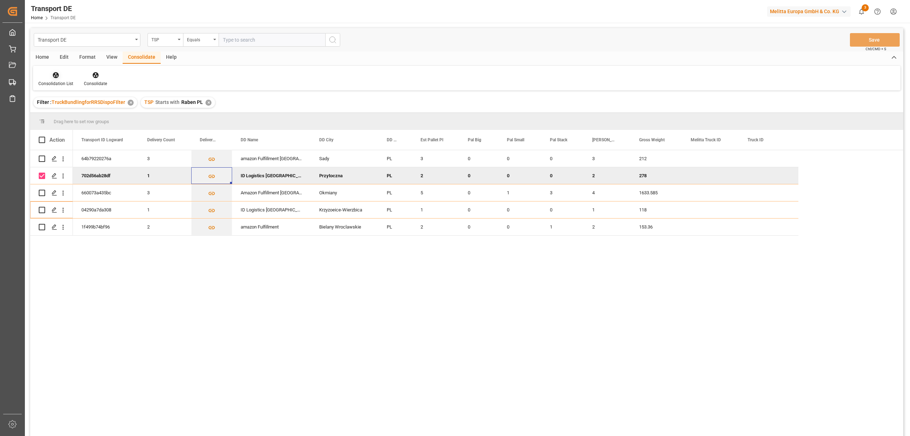
click at [52, 76] on icon at bounding box center [55, 74] width 7 height 7
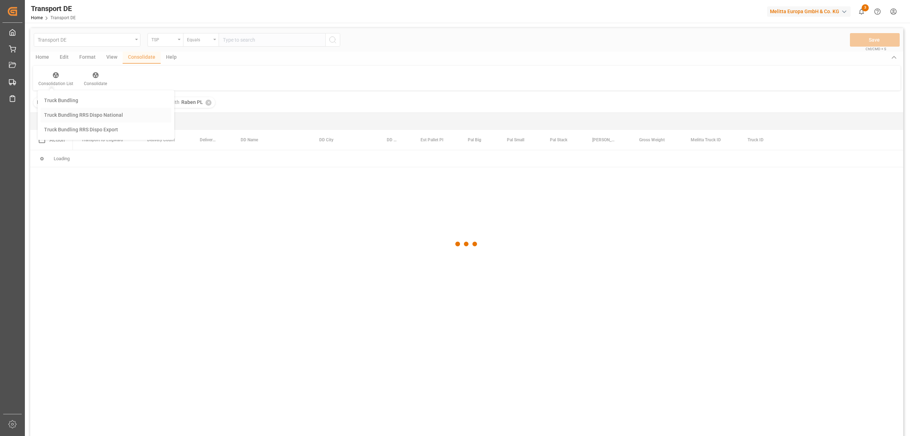
click at [82, 116] on div "Transport DE TSP Equals Save Ctrl/CMD + S Home Edit Format View Consolidate Hel…" at bounding box center [466, 241] width 873 height 426
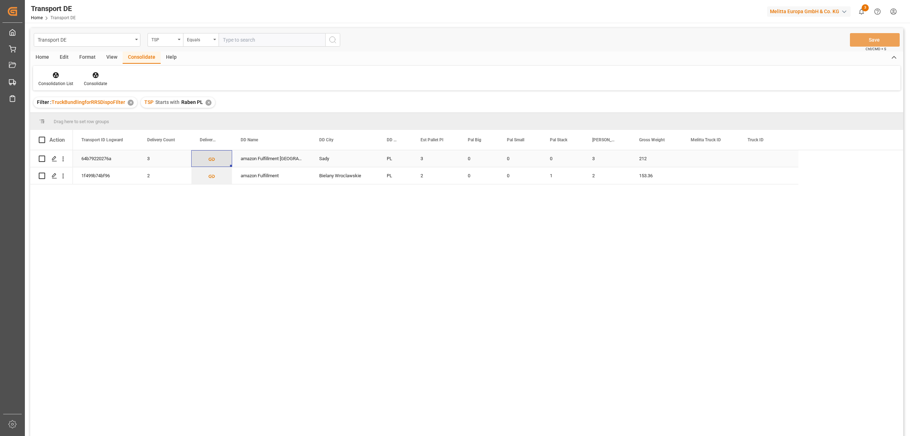
click at [209, 159] on icon "Press SPACE to select this row." at bounding box center [212, 159] width 6 height 3
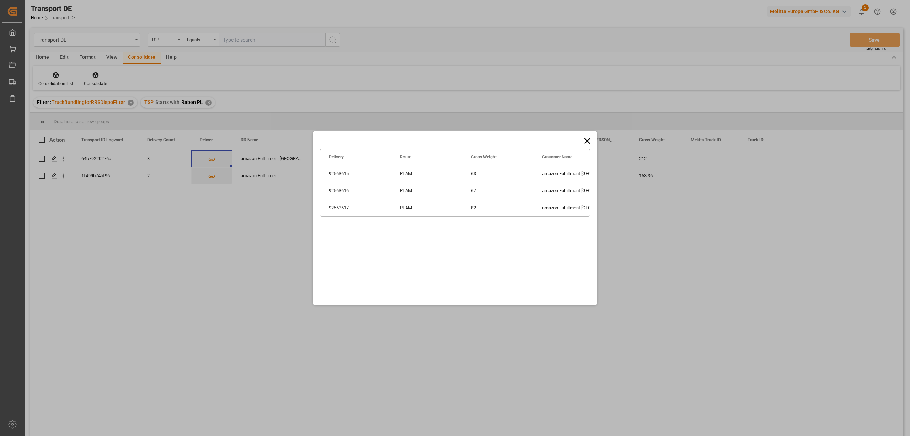
click at [590, 141] on icon at bounding box center [588, 141] width 10 height 10
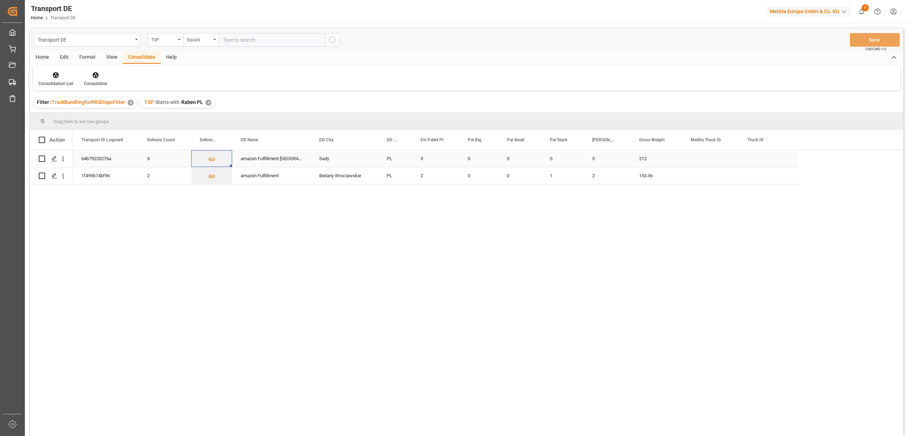
click at [42, 157] on input "Press Space to toggle row selection (unchecked)" at bounding box center [42, 158] width 6 height 6
checkbox input "true"
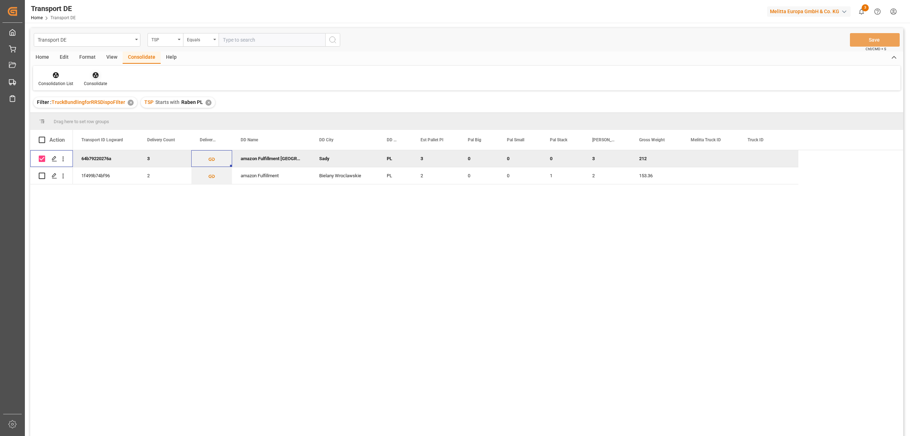
click at [95, 74] on icon at bounding box center [95, 75] width 6 height 6
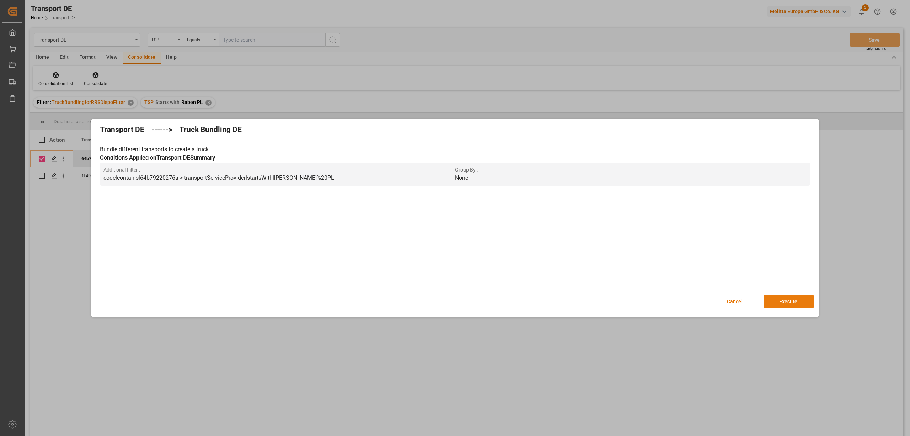
click at [788, 302] on button "Execute" at bounding box center [789, 301] width 50 height 14
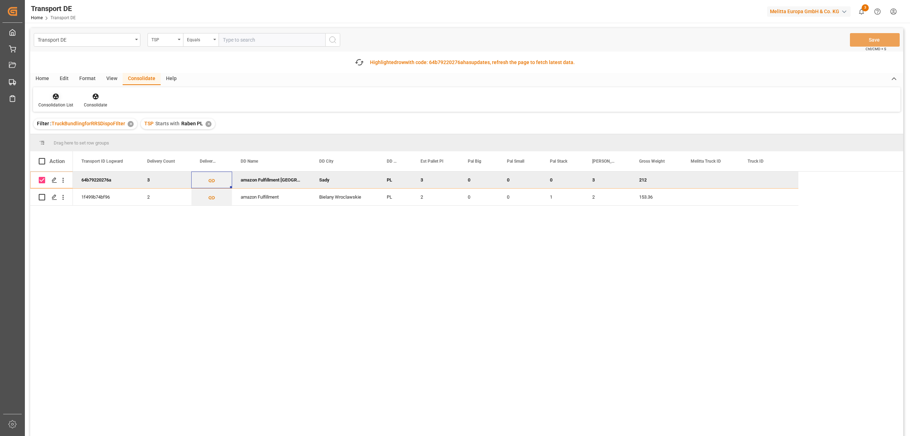
click at [57, 99] on icon at bounding box center [56, 97] width 6 height 6
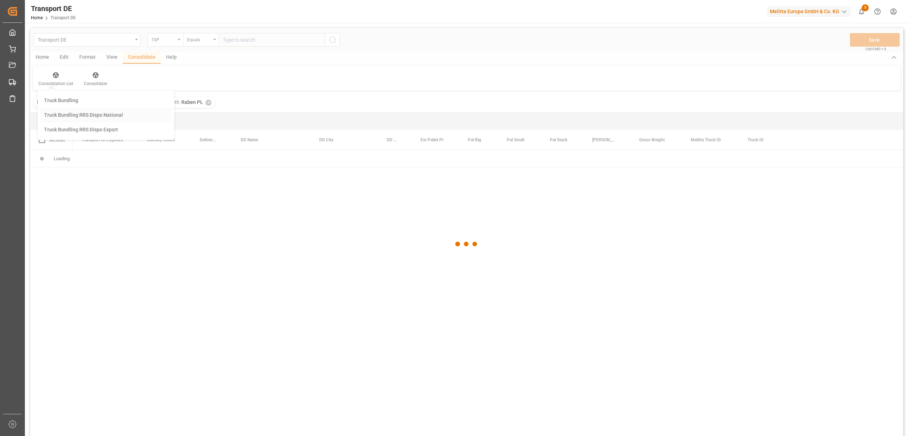
click at [73, 134] on div "Transport DE TSP Equals Save Ctrl/CMD + S Home Edit Format View Consolidate Hel…" at bounding box center [466, 241] width 873 height 426
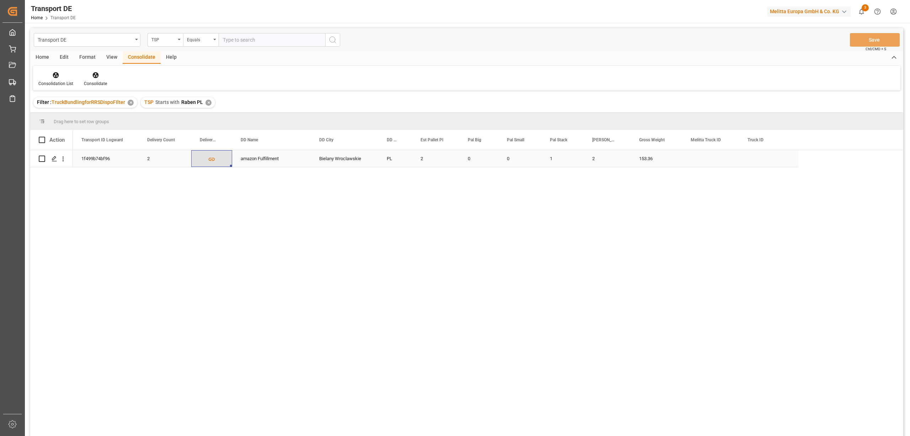
click at [212, 159] on icon "Press SPACE to select this row." at bounding box center [211, 158] width 7 height 7
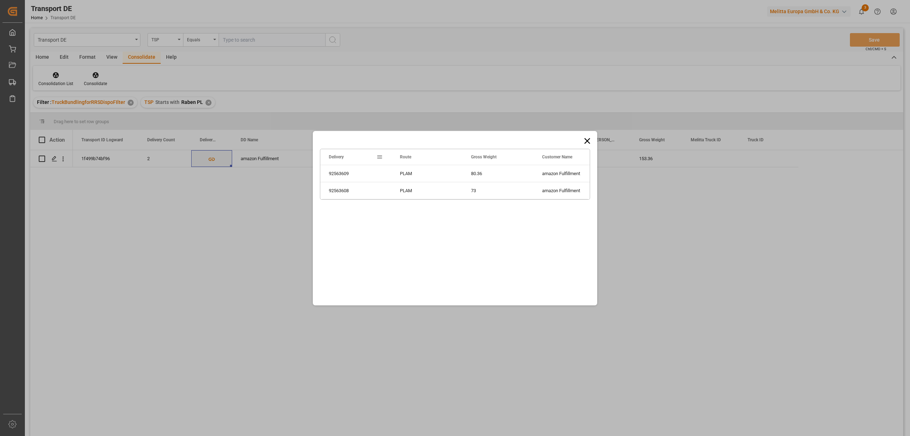
click at [584, 140] on icon at bounding box center [588, 141] width 10 height 10
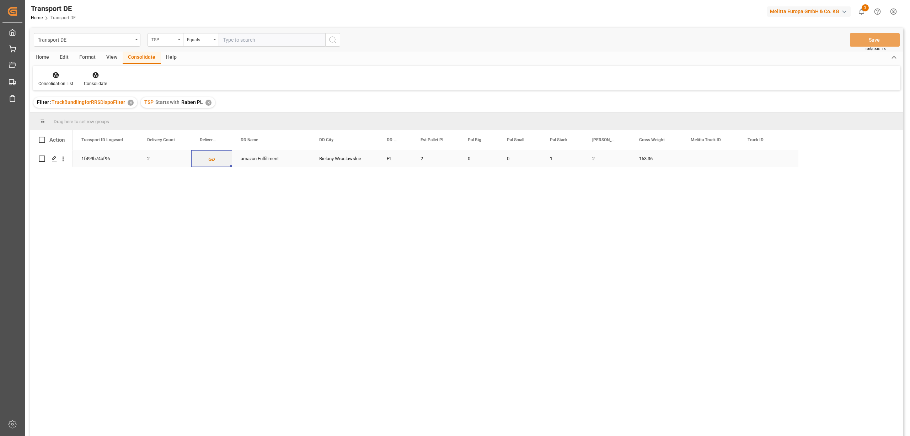
click at [42, 157] on input "Press Space to toggle row selection (unchecked)" at bounding box center [42, 158] width 6 height 6
checkbox input "true"
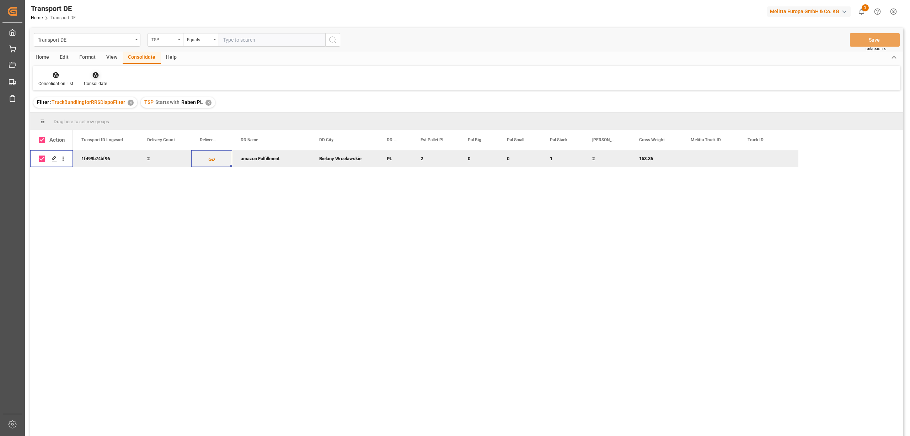
click at [94, 74] on icon at bounding box center [95, 75] width 6 height 6
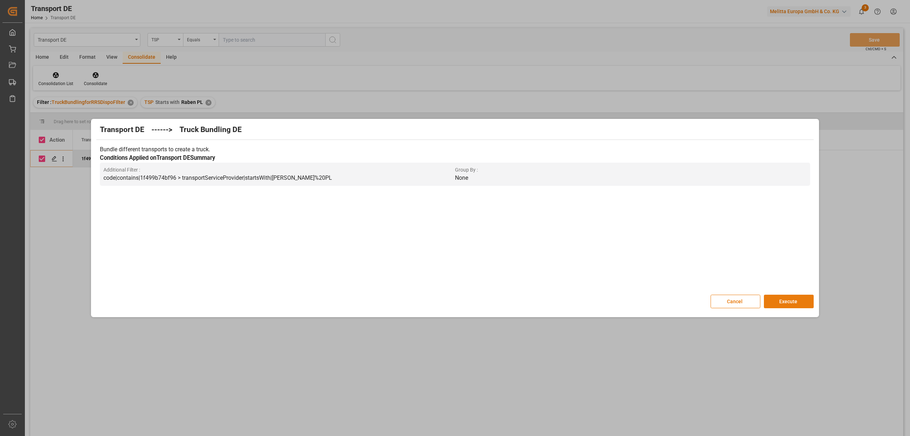
click at [785, 302] on button "Execute" at bounding box center [789, 301] width 50 height 14
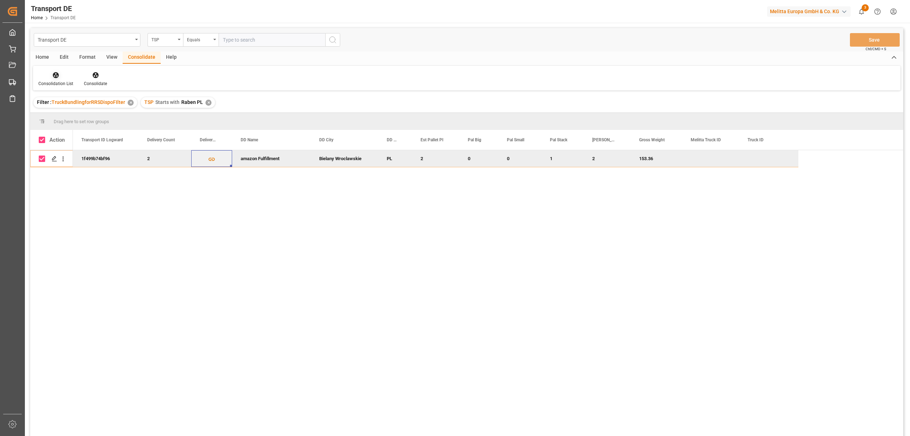
click at [55, 77] on icon at bounding box center [56, 75] width 6 height 6
click at [63, 118] on div "Transport DE TSP Equals Save Ctrl/CMD + S Home Edit Format View Consolidate Hel…" at bounding box center [466, 241] width 873 height 426
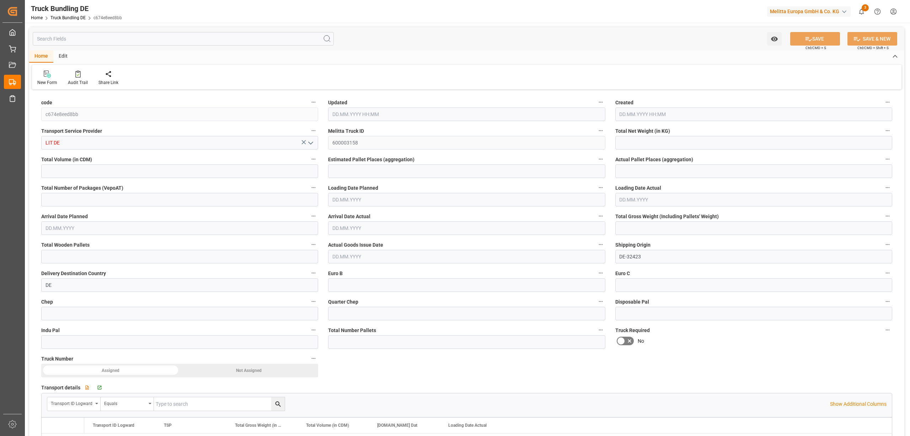
type input "439.774"
type input "1917.937"
type input "3"
type input "0"
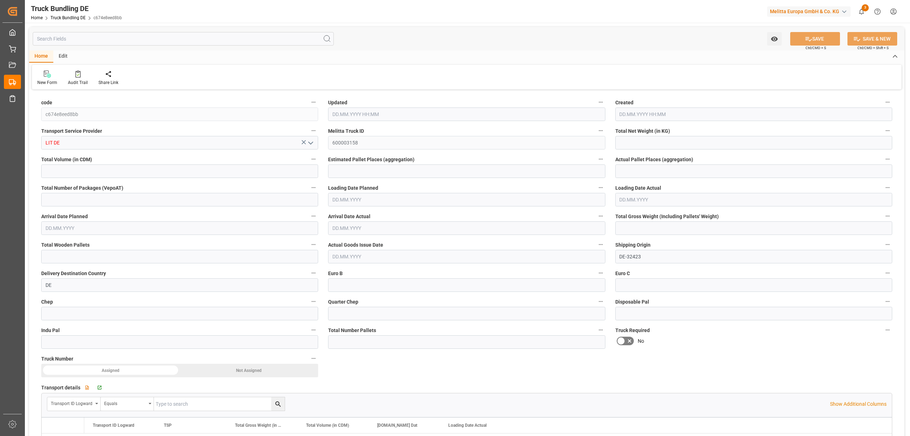
type input "558"
type input "3"
type input "0"
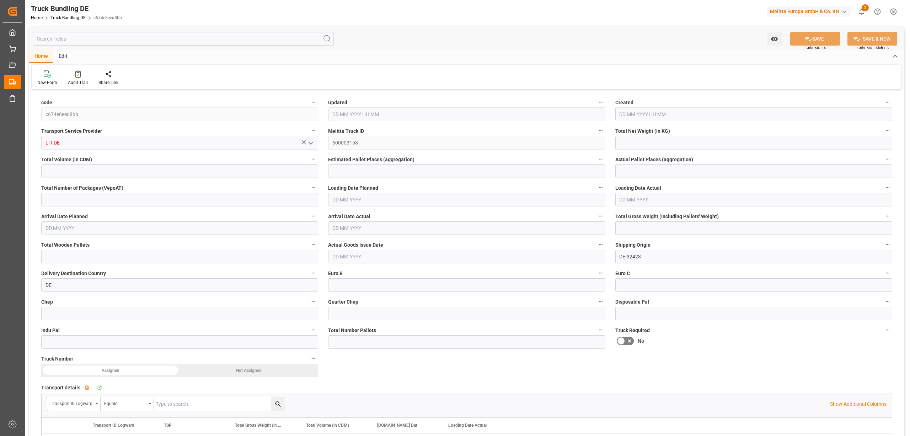
type input "0"
type input "01.10.2025 12:06"
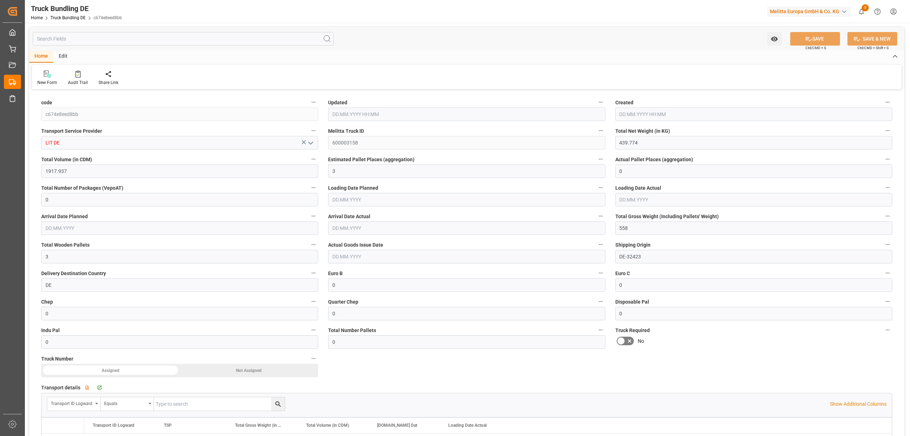
type input "01.10.2025 12:06"
type input "06.10.2025"
type input "[DATE]"
type input "01.10.2025 12:07"
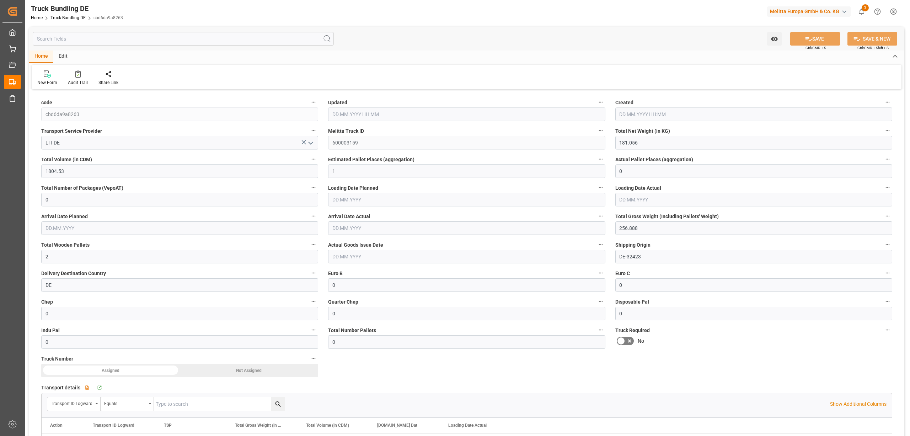
type input "01.10.2025 12:07"
type input "[DATE]"
type input "127.535"
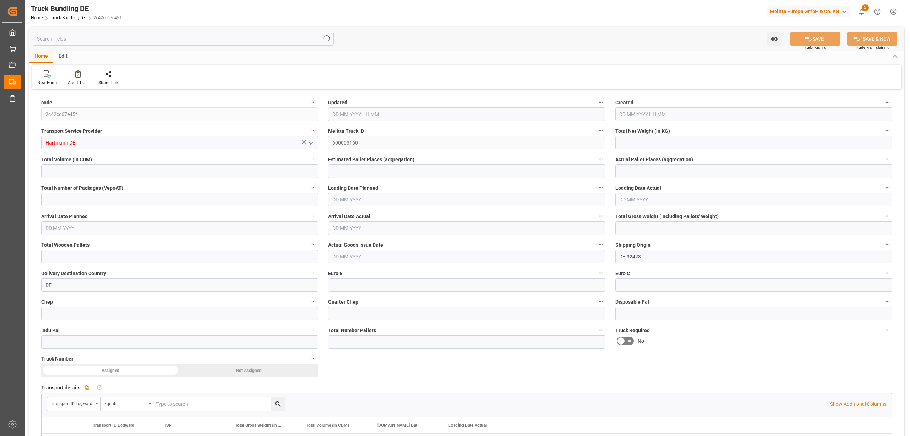
type input "1781.202"
type input "3"
type input "0"
type input "252.888"
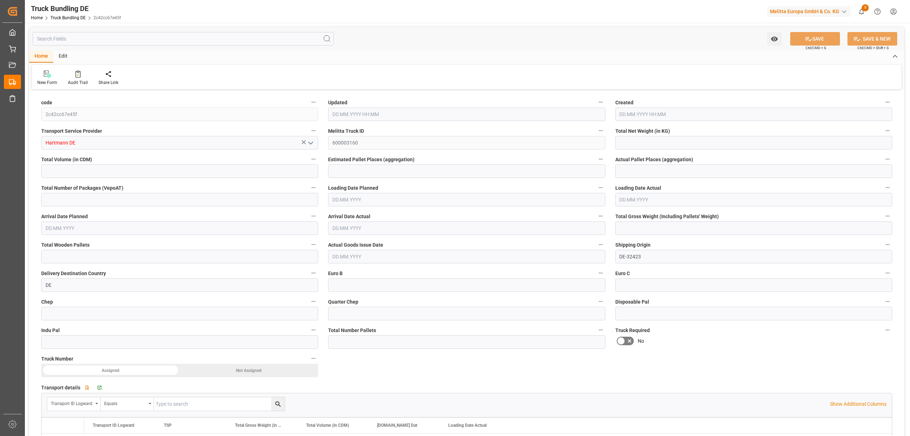
type input "4"
type input "0"
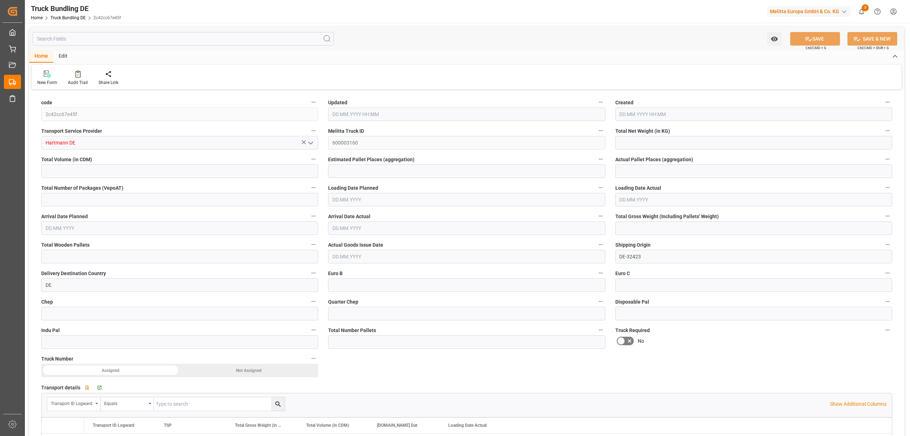
type input "0"
type input "01.10.2025 12:08"
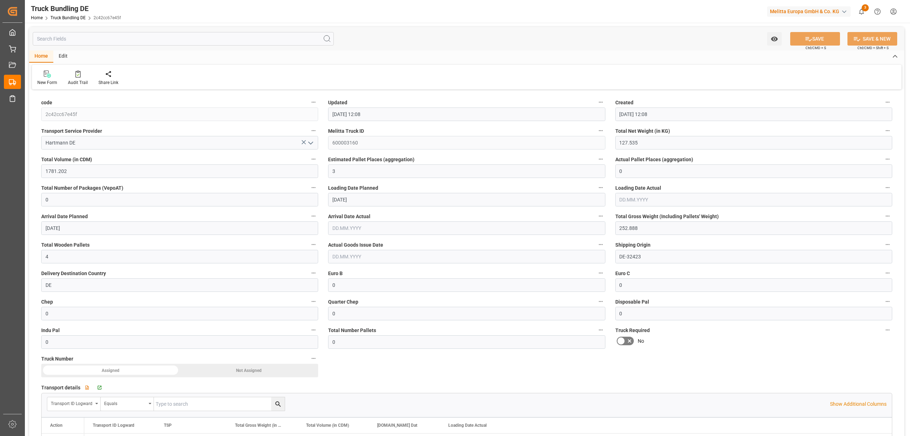
type input "06.10.2025"
type input "08.10.2025"
type input "01.10.2025"
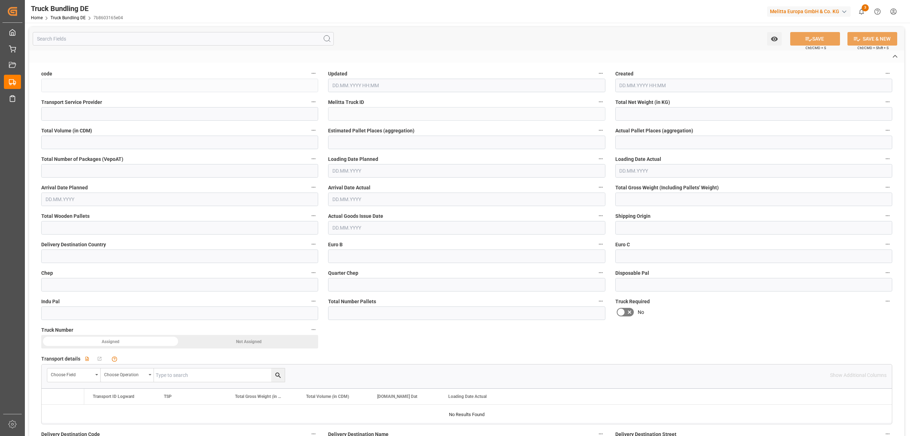
type input "7b8603165e04"
type input "Hartmann DE"
type input "600003161"
type input "DE-32423"
type input "DE"
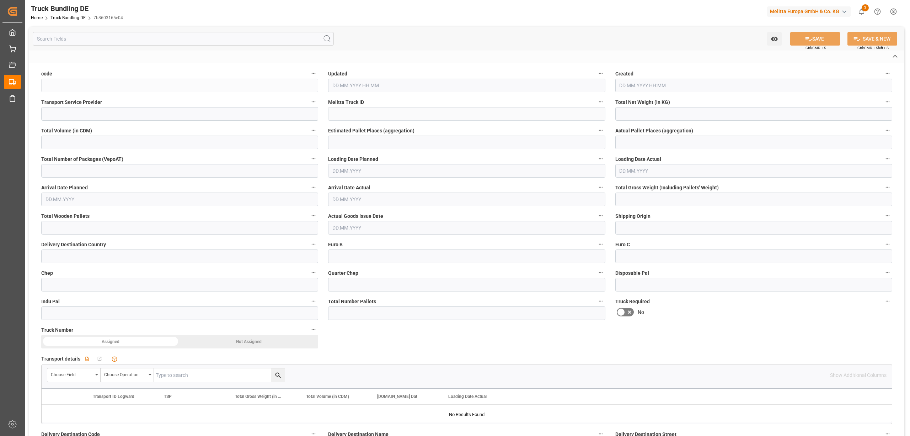
type textarea "0000020716"
type textarea "Amazon"
type textarea "Am Knuehl 8"
type textarea "39326"
type textarea "Magdeburg [PERSON_NAME]"
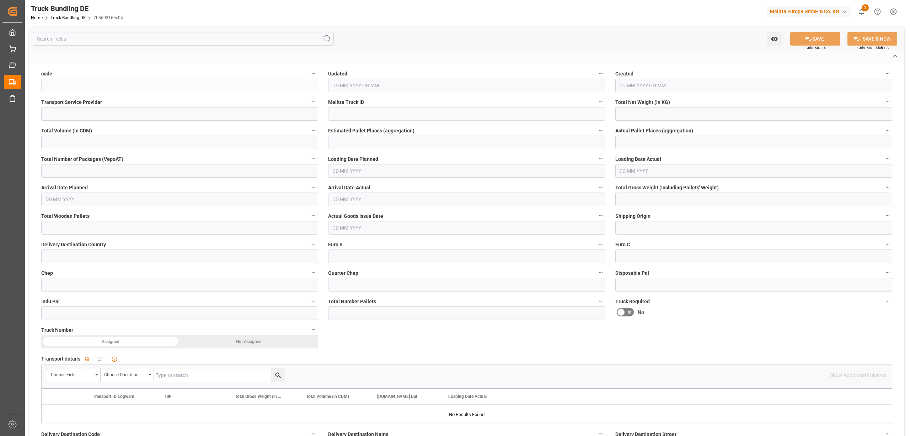
type textarea "39"
type input "329.036"
type input "6370.808"
type input "5"
type input "0"
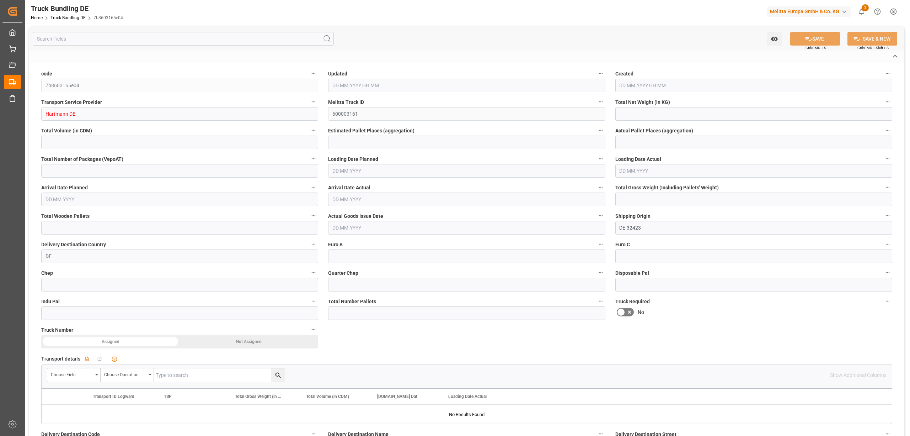
type input "0"
type input "644.448"
type input "8"
type input "0"
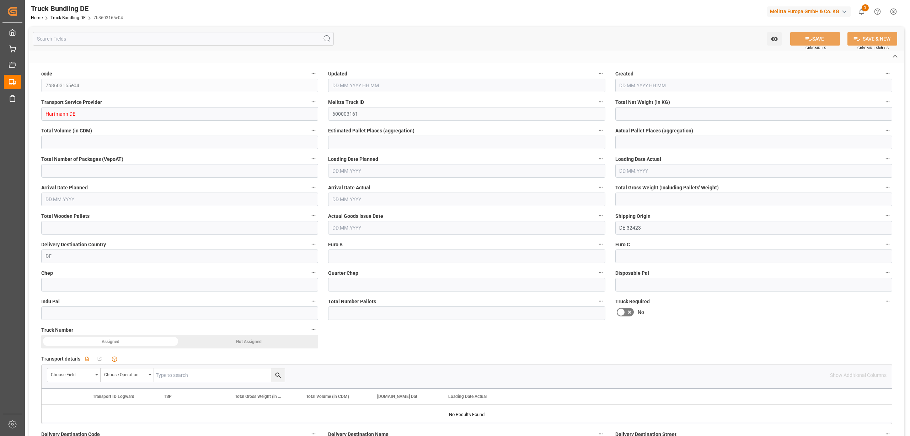
type input "0"
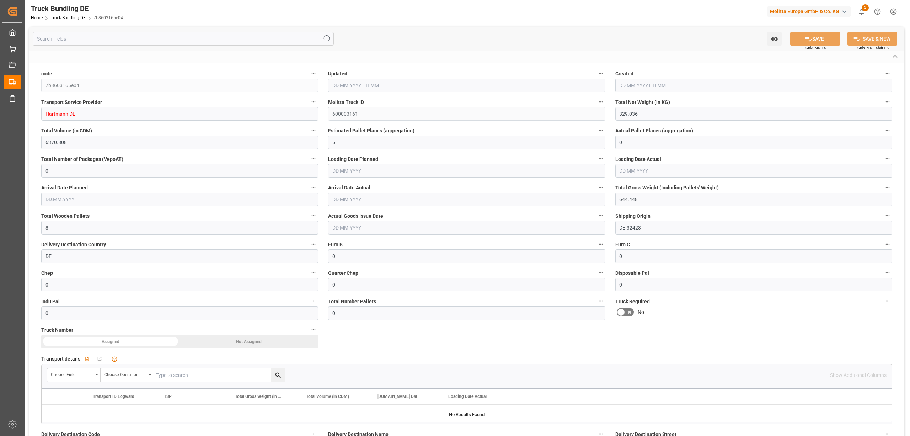
type input "[DATE] 12:09"
type input "[DATE]"
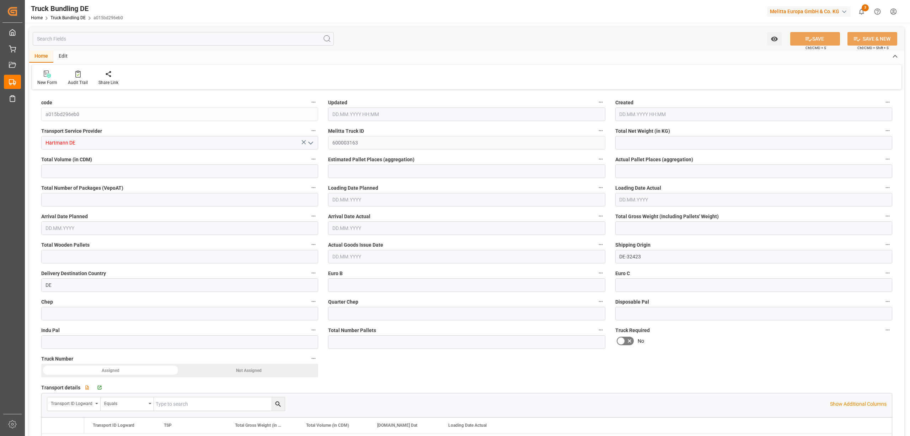
type input "297.417"
type input "2786.145"
type input "2"
type input "0"
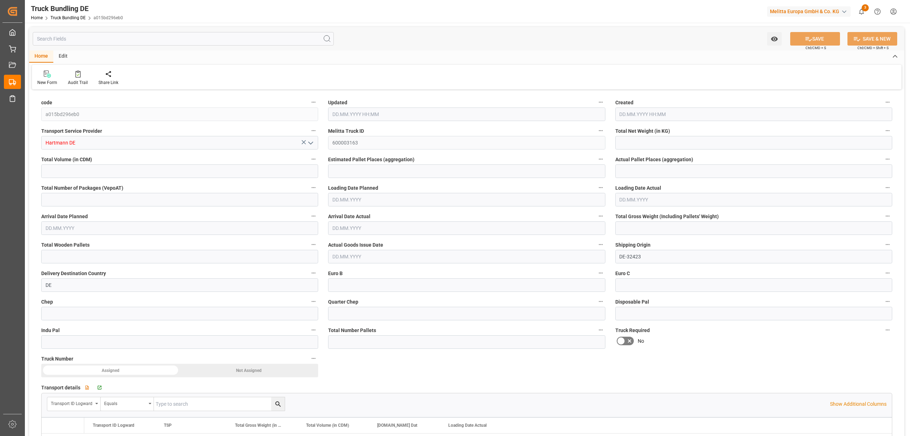
type input "394"
type input "2"
type input "0"
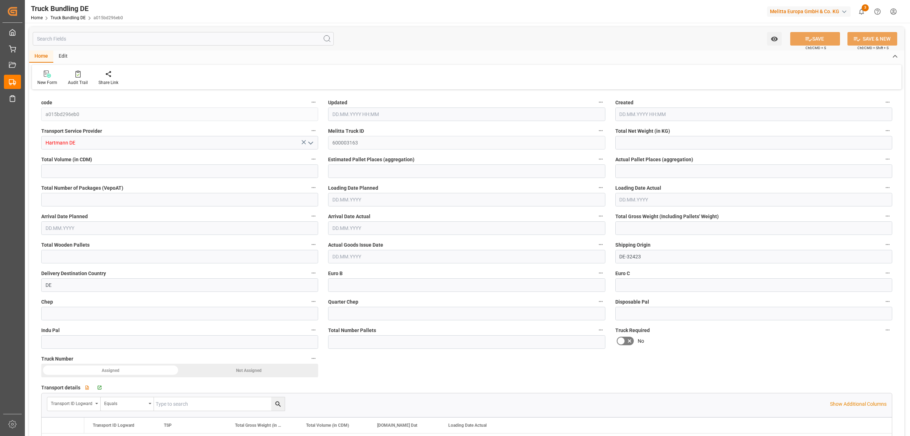
type input "0"
type input "01.10.2025 12:10"
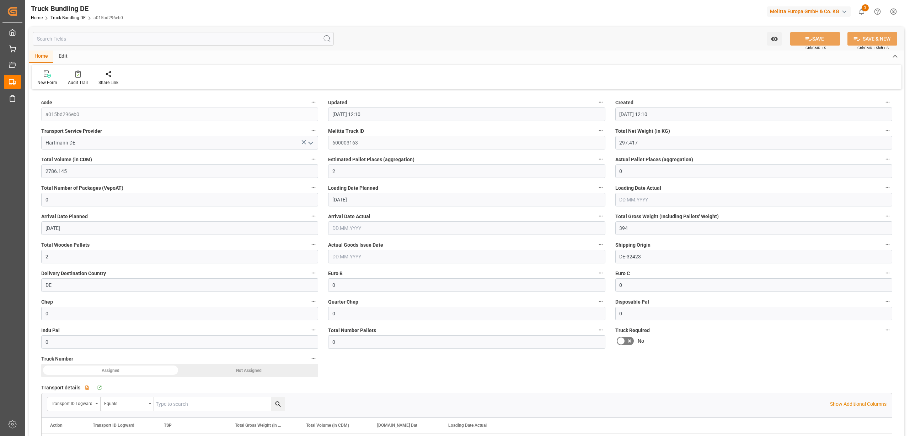
type input "01.10.2025 12:10"
type input "06.10.2025"
type input "[DATE]"
type input "1308.173"
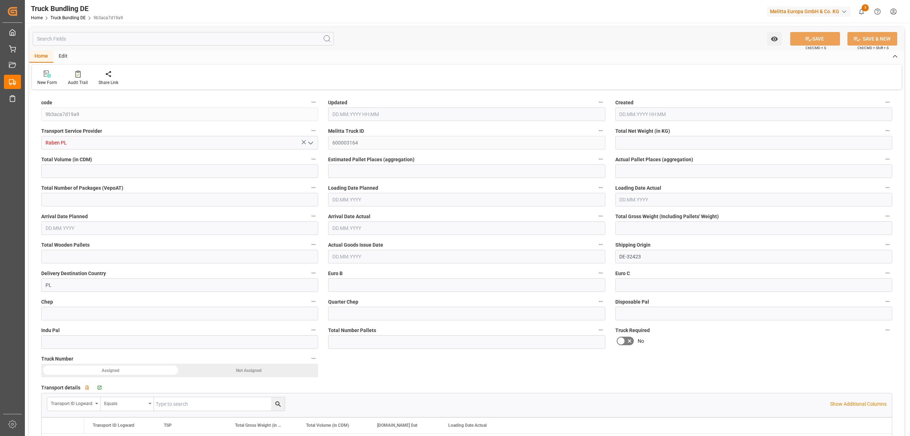
type input "5795.934"
type input "5"
type input "0"
type input "1633.585"
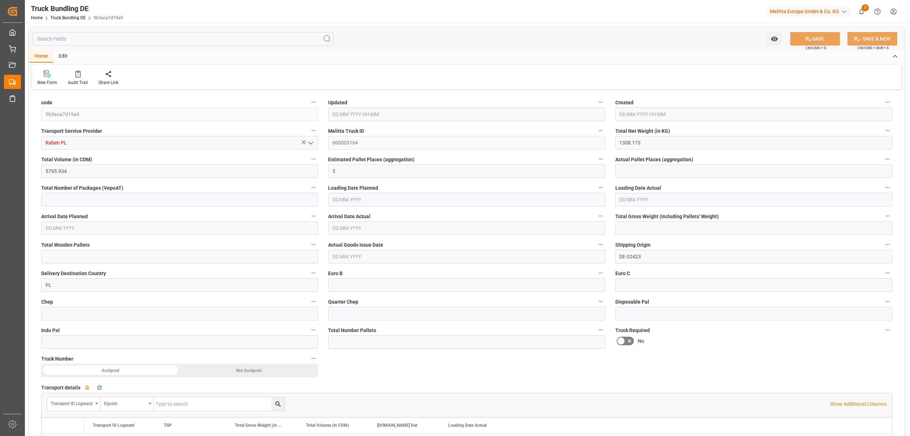
type input "8"
type input "0"
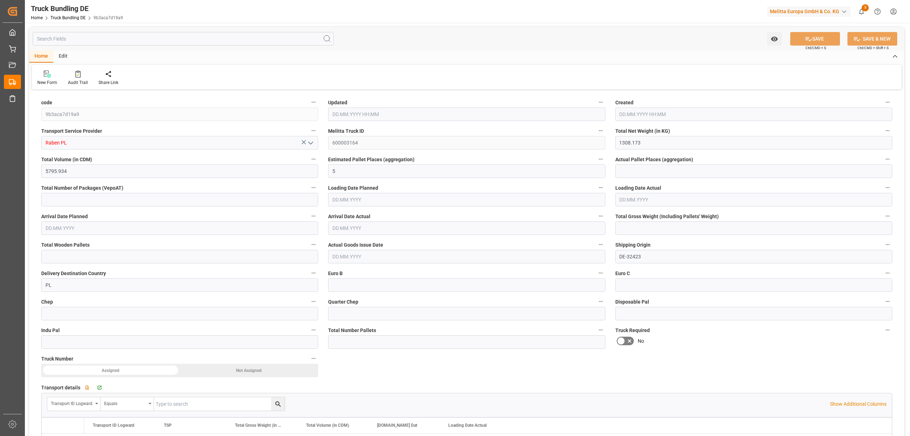
type input "0"
type input "01.10.2025 12:11"
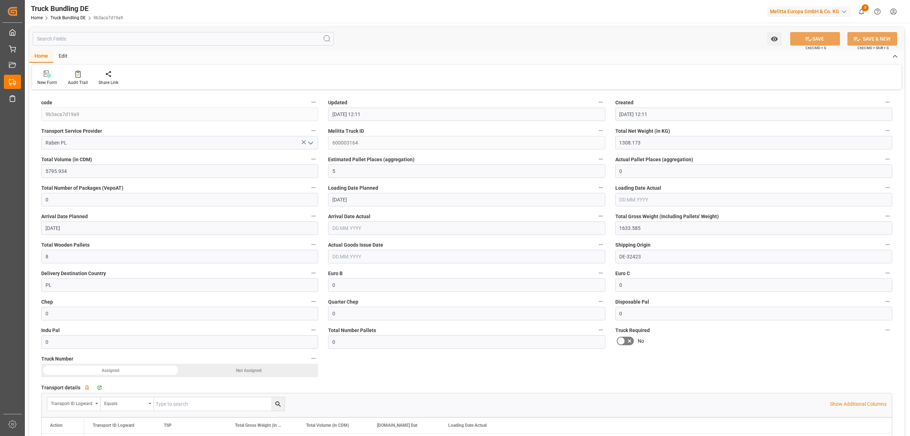
type input "[DATE]"
type input "82.372"
type input "805.24"
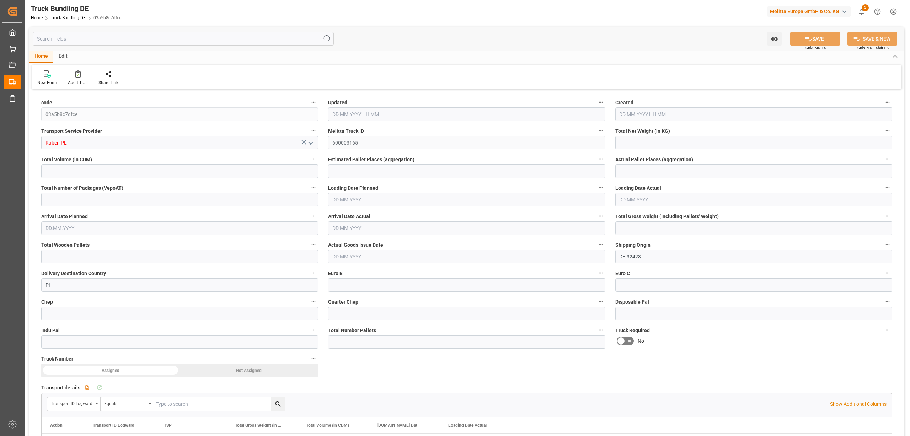
type input "1"
type input "0"
type input "118"
type input "1"
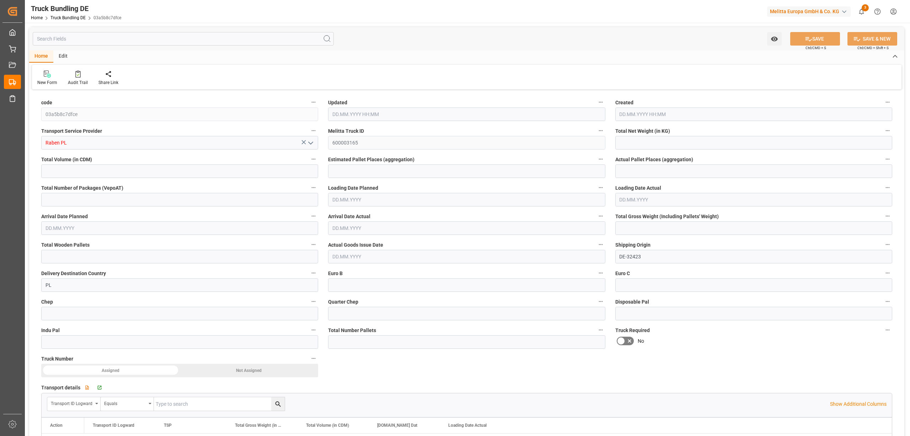
type input "0"
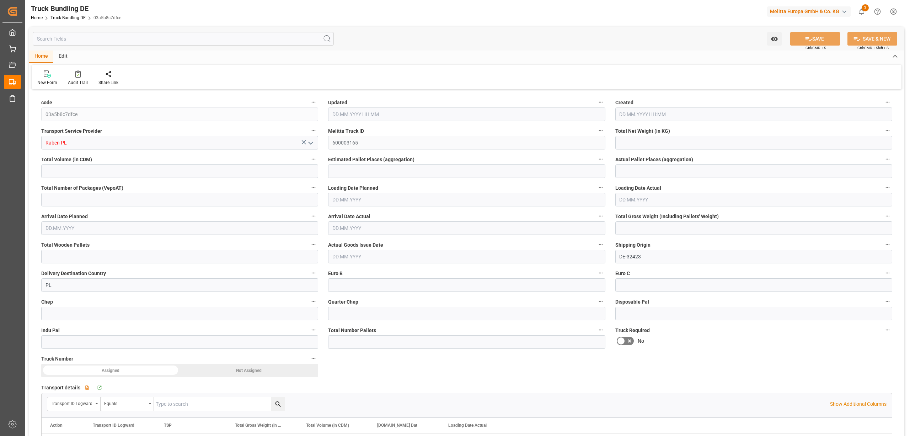
type input "0"
type input "[DATE] 12:12"
type input "[DATE]"
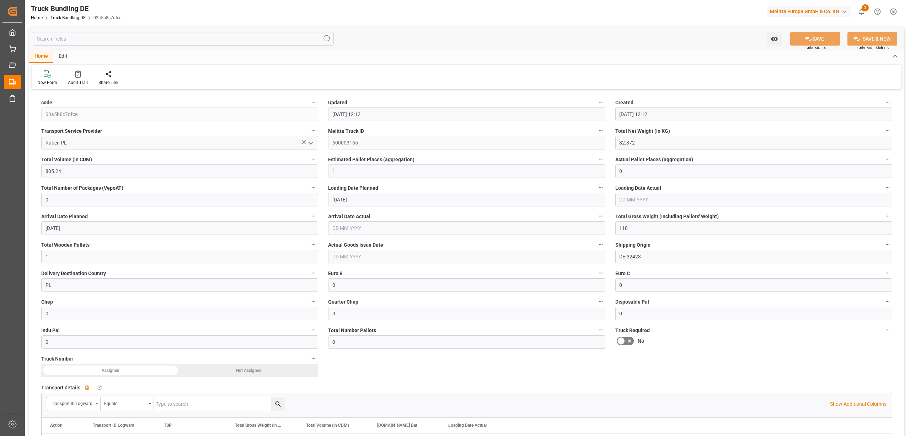
type input "[DATE]"
type input "202.105"
type input "1846.33"
type input "2"
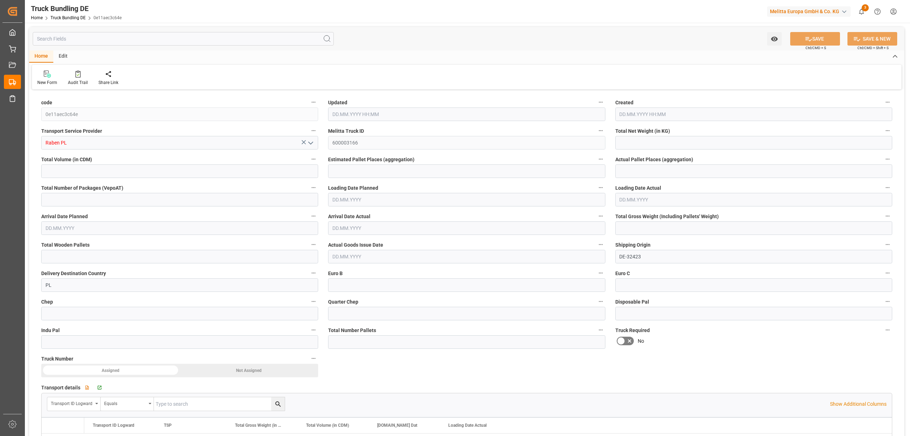
type input "0"
type input "278"
type input "2"
type input "0"
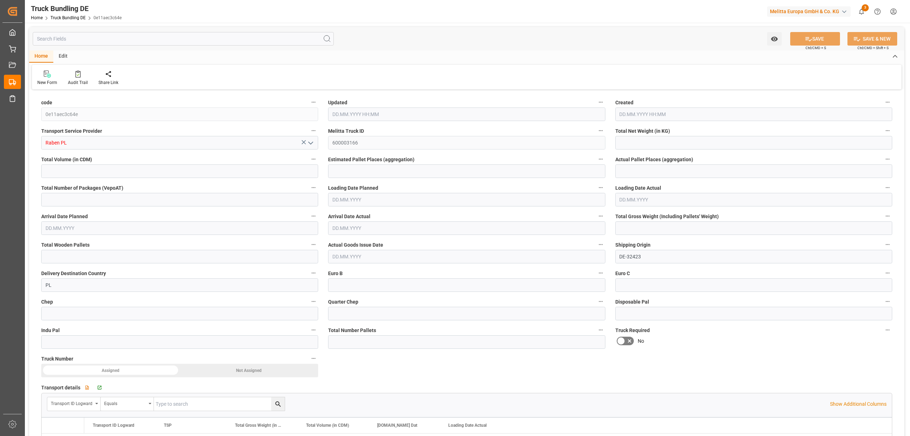
type input "0"
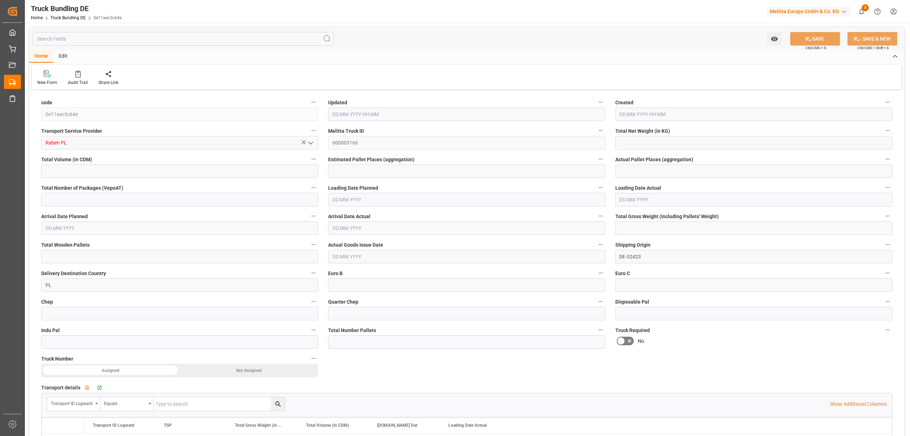
type input "0"
type input "01.10.2025 12:12"
type input "[DATE]"
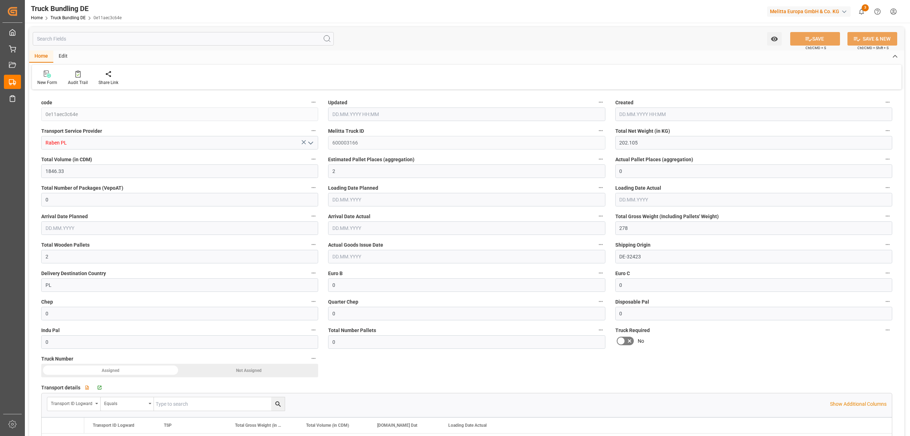
type input "[DATE]"
type input "121.038"
type input "1054.201"
type input "3"
type input "0"
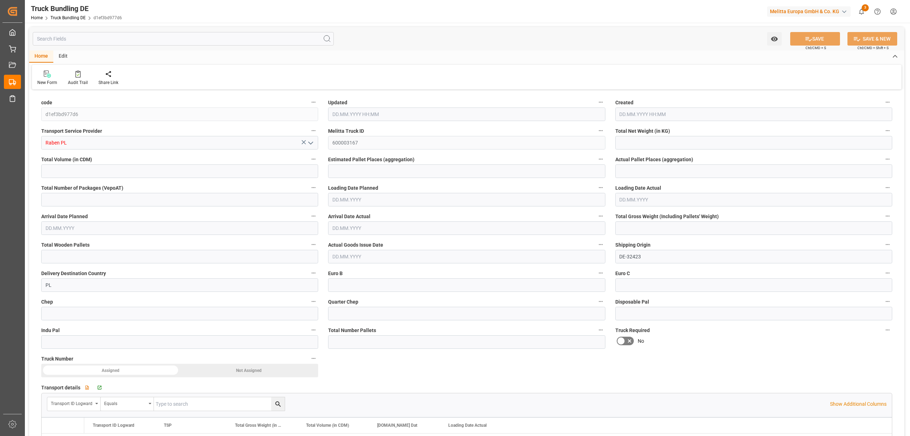
type input "0"
type input "212"
type input "3"
type input "0"
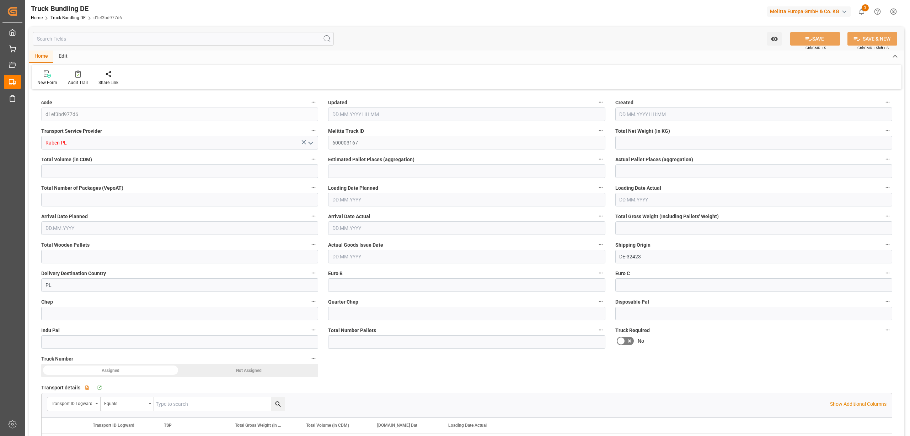
type input "0"
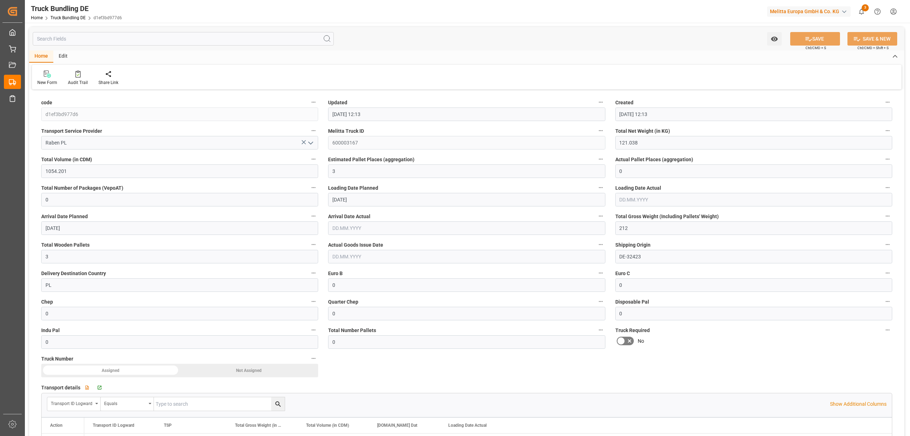
type input "01.10.2025 12:13"
type input "[DATE]"
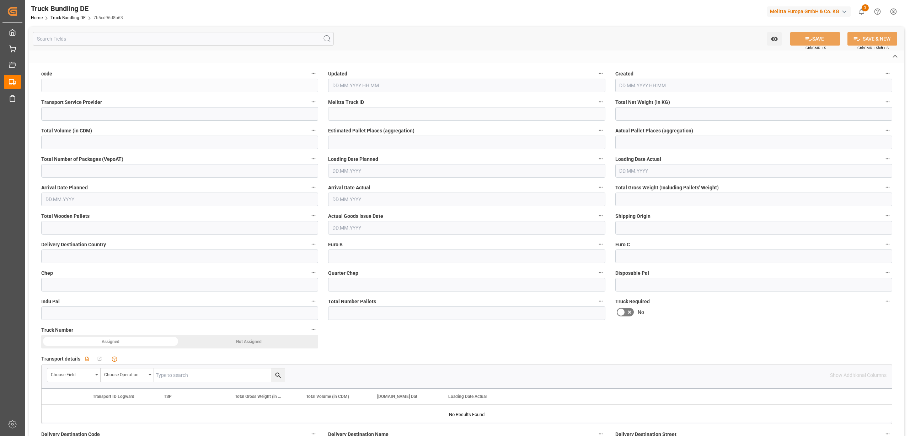
type input "7b5cd96d8b63"
type input "Raben PL"
type input "600003168"
type input "DE-32423"
type input "PL"
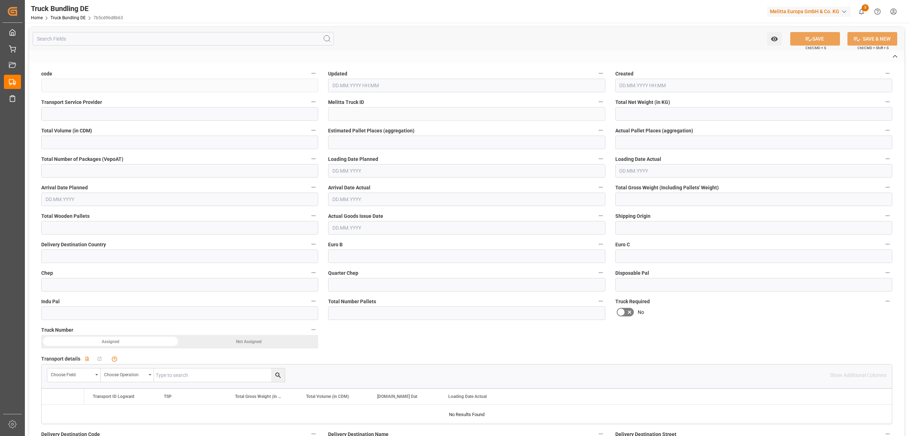
type textarea "0000005593"
type textarea "amazon Fulfillment"
type textarea "UI. [STREET_ADDRESS]"
type textarea "55-040"
type textarea "Bielany Wroclawskie"
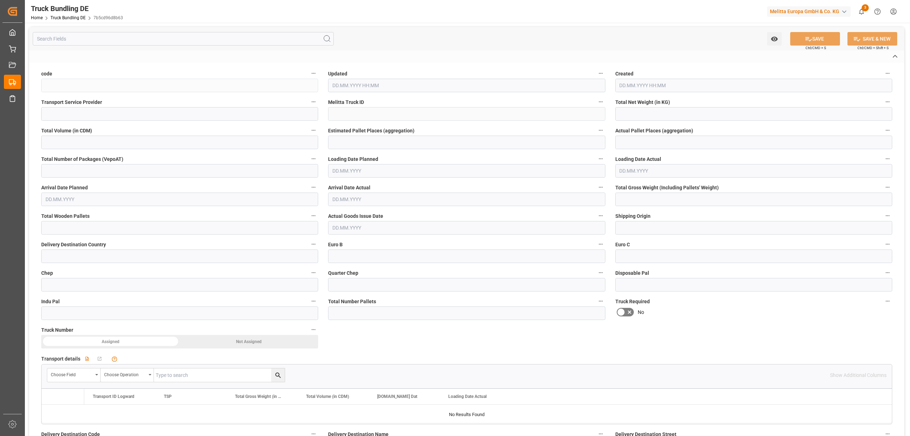
type textarea "55"
type input "50.612"
type input "1399.464"
type input "2"
type input "0"
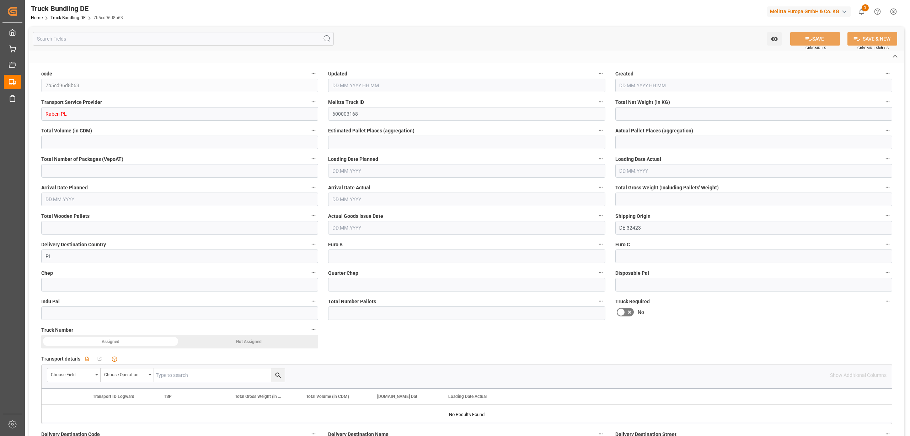
type input "0"
type input "153.36"
type input "3"
type input "0"
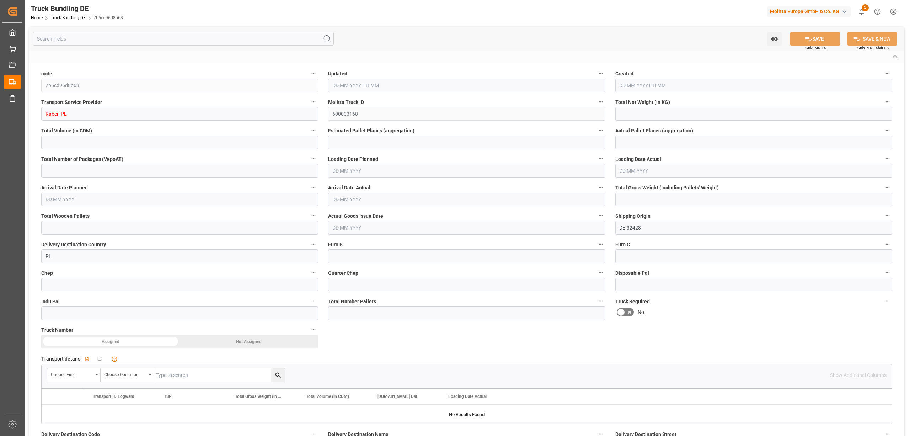
type input "0"
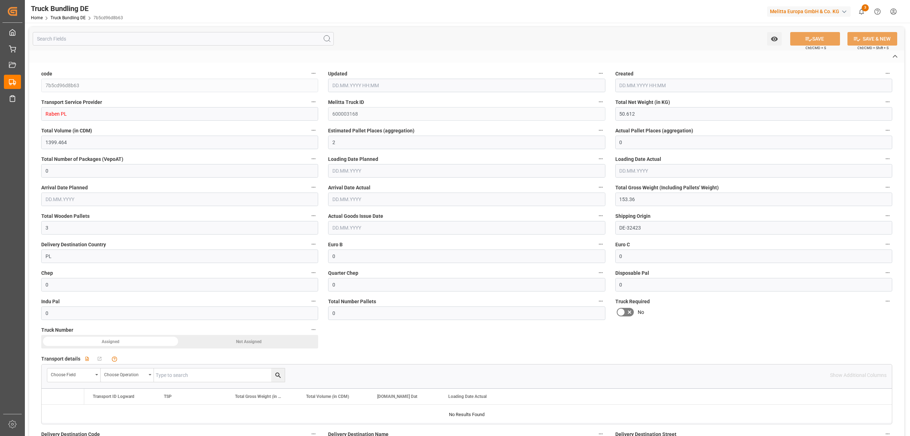
type input "01.10.2025 12:13"
type input "[DATE]"
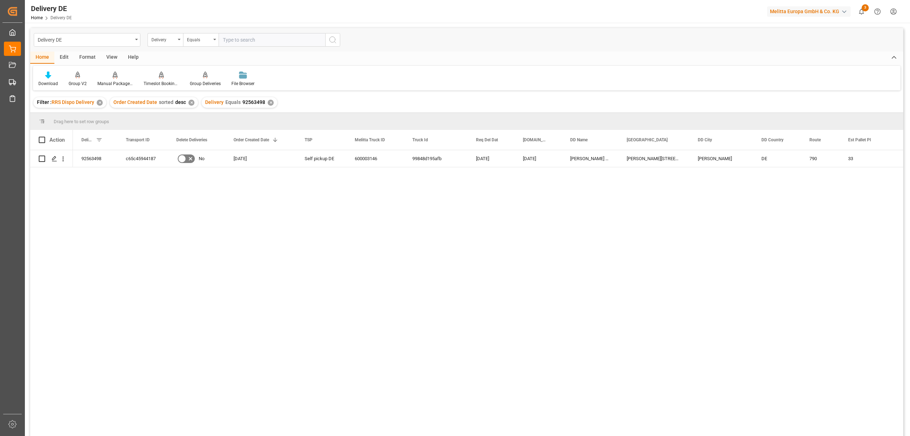
click at [228, 41] on input "text" at bounding box center [272, 40] width 107 height 14
type input "92563611"
click at [330, 39] on icon "search button" at bounding box center [333, 40] width 9 height 9
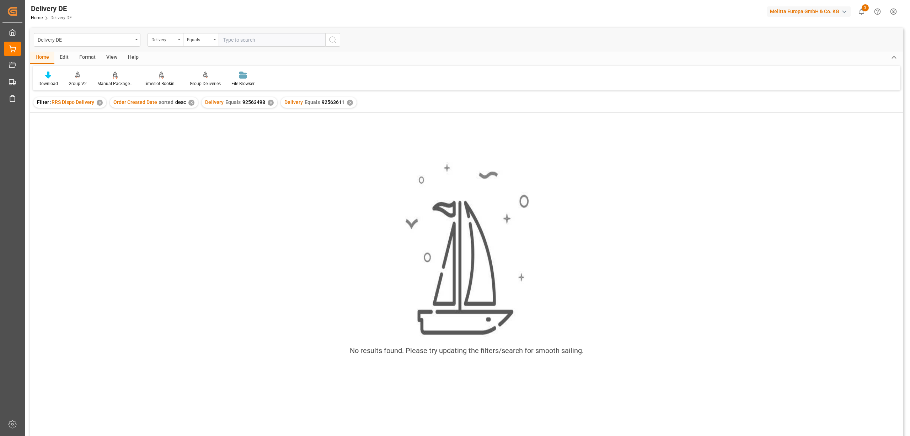
click at [268, 103] on div "✕" at bounding box center [271, 103] width 6 height 6
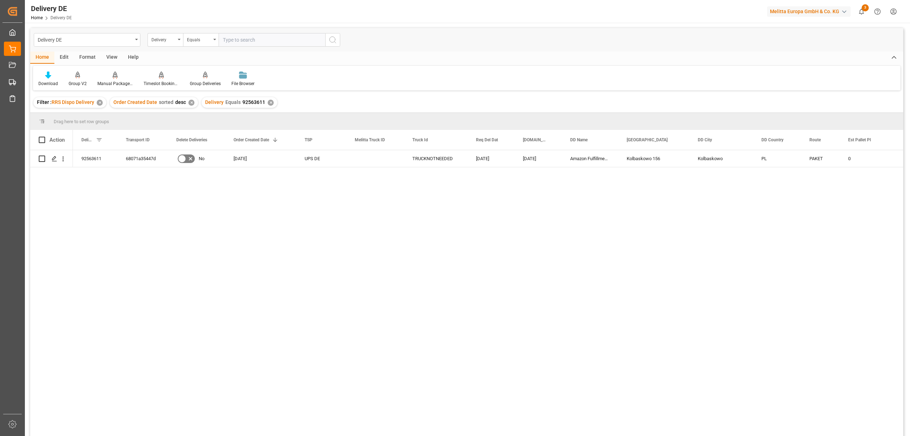
click at [268, 100] on div "✕" at bounding box center [271, 103] width 6 height 6
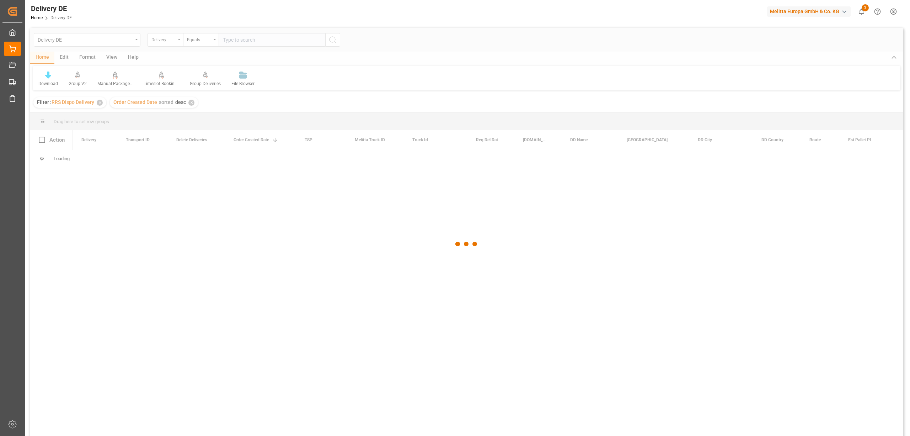
click at [228, 42] on div at bounding box center [466, 243] width 873 height 431
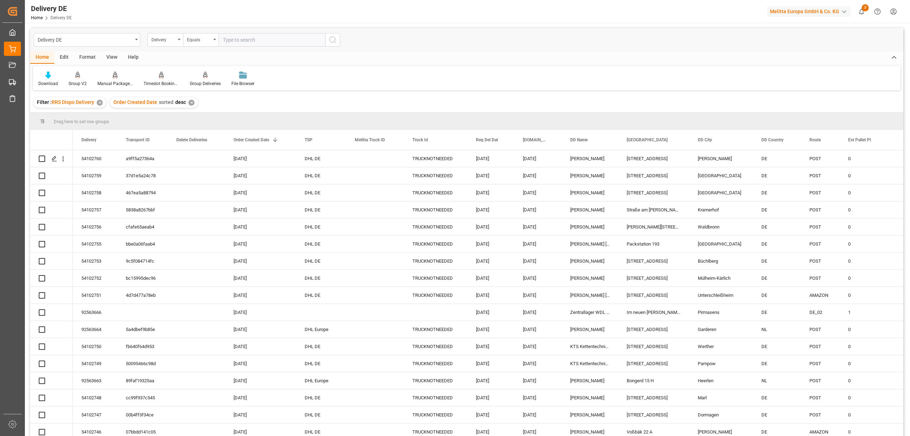
click at [228, 42] on input "text" at bounding box center [272, 40] width 107 height 14
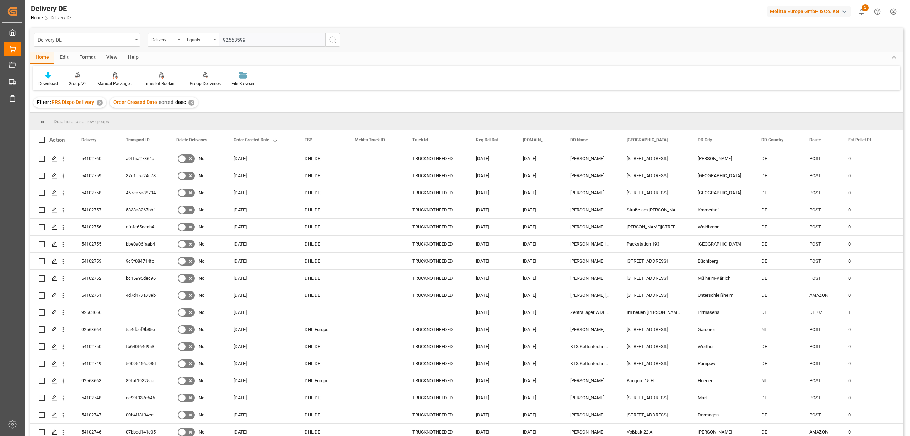
type input "92563599"
click at [332, 41] on icon "search button" at bounding box center [333, 40] width 9 height 9
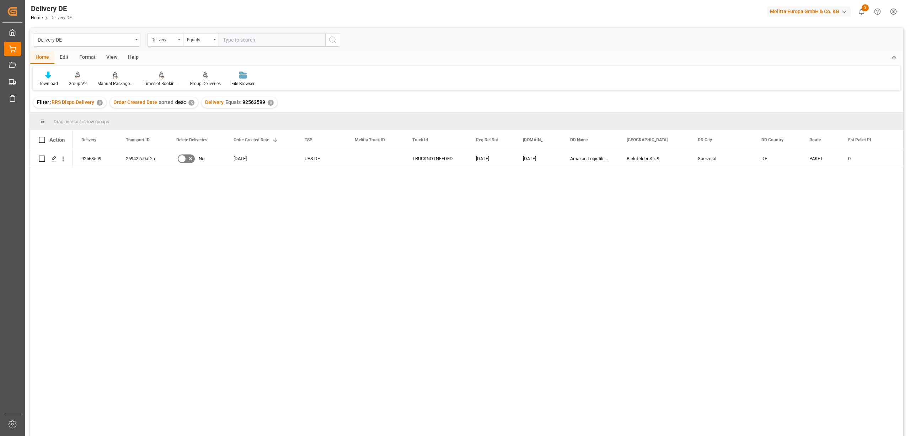
click at [269, 102] on div "✕" at bounding box center [271, 103] width 6 height 6
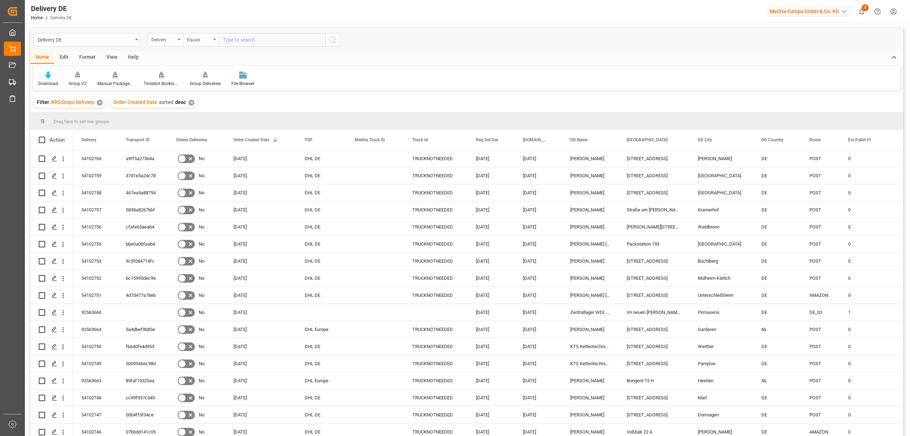
click at [228, 40] on input "text" at bounding box center [272, 40] width 107 height 14
type input "92563593"
click at [331, 41] on icon "search button" at bounding box center [333, 40] width 9 height 9
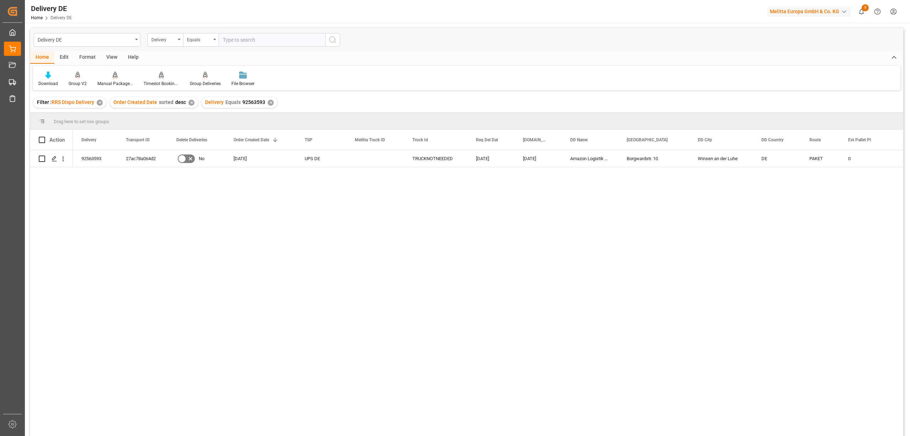
click at [268, 100] on div "✕" at bounding box center [271, 103] width 6 height 6
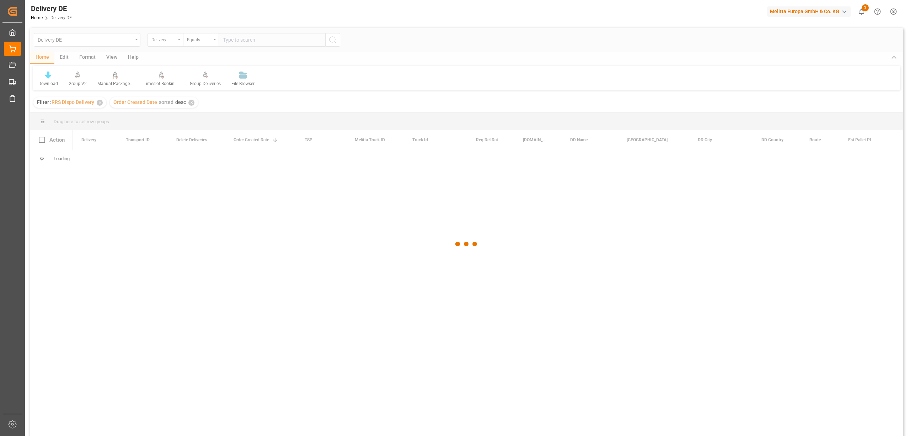
click at [230, 43] on div at bounding box center [466, 243] width 873 height 431
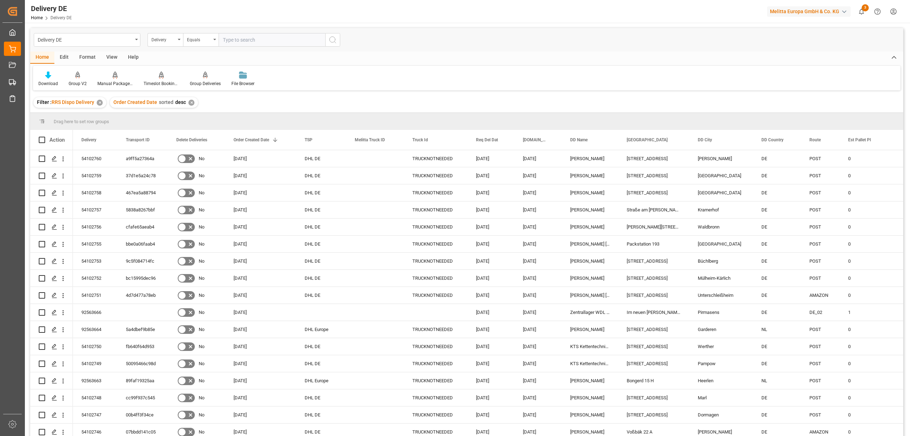
click at [230, 43] on input "text" at bounding box center [272, 40] width 107 height 14
type input "92533600"
click at [329, 40] on icon "search button" at bounding box center [333, 40] width 9 height 9
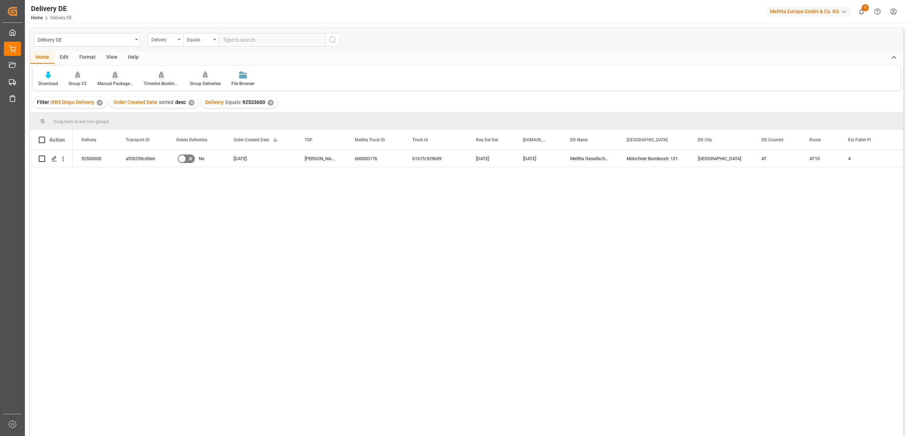
click at [268, 104] on div "✕" at bounding box center [271, 103] width 6 height 6
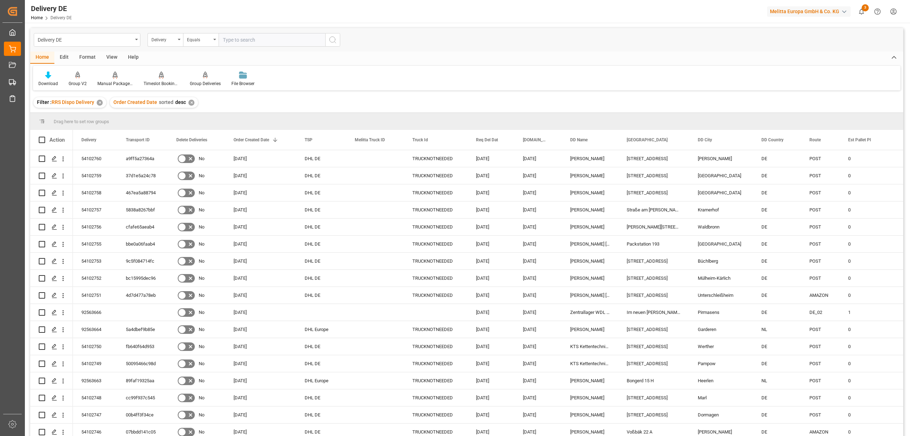
click at [237, 42] on input "text" at bounding box center [272, 40] width 107 height 14
type input "92563600"
click at [336, 45] on button "search button" at bounding box center [332, 40] width 15 height 14
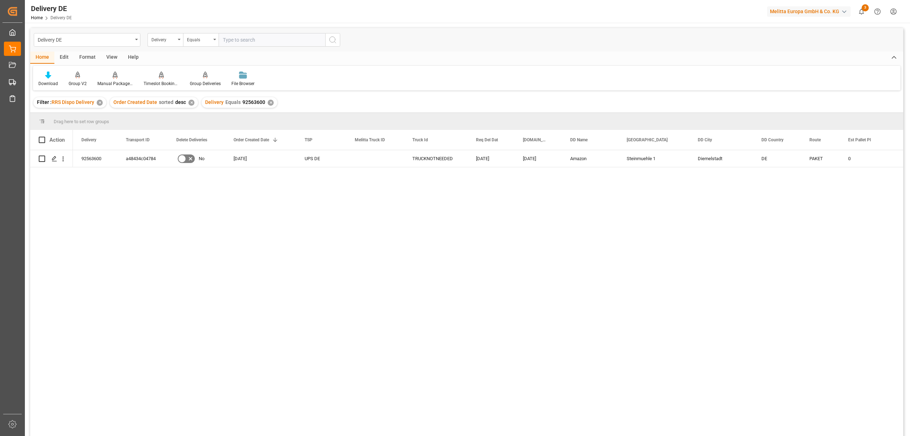
click at [268, 100] on div "✕" at bounding box center [271, 103] width 6 height 6
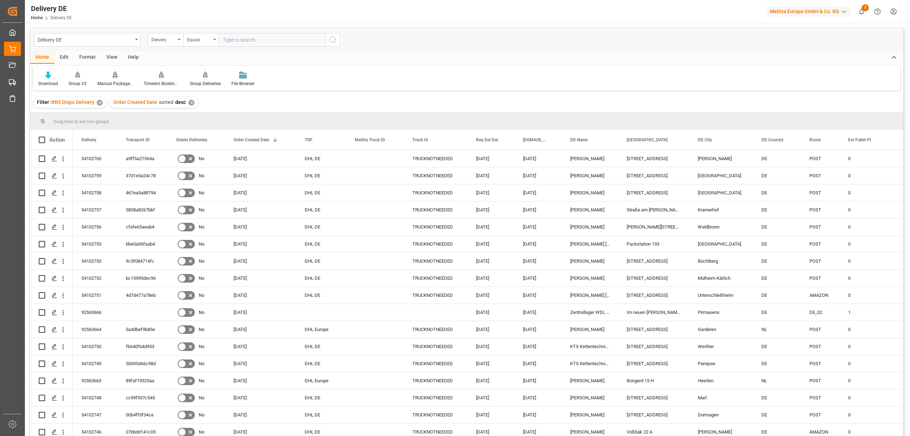
click at [231, 40] on input "text" at bounding box center [272, 40] width 107 height 14
type input "92563621"
click at [332, 39] on icon "search button" at bounding box center [333, 40] width 9 height 9
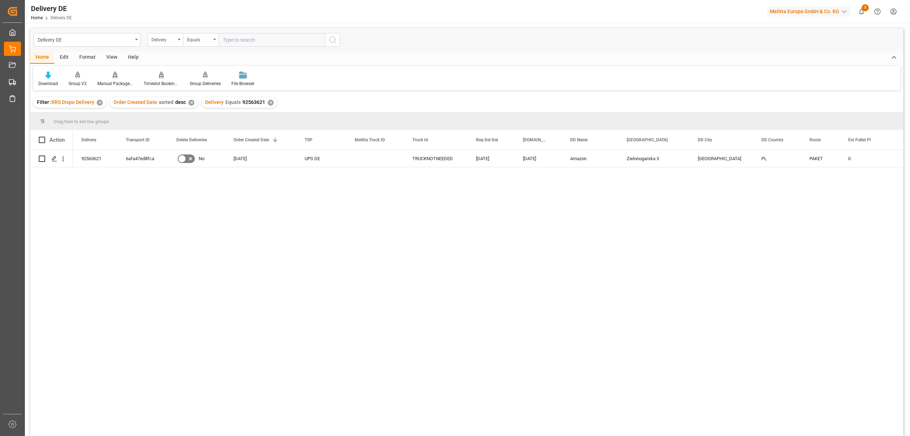
click at [268, 101] on div "✕" at bounding box center [271, 103] width 6 height 6
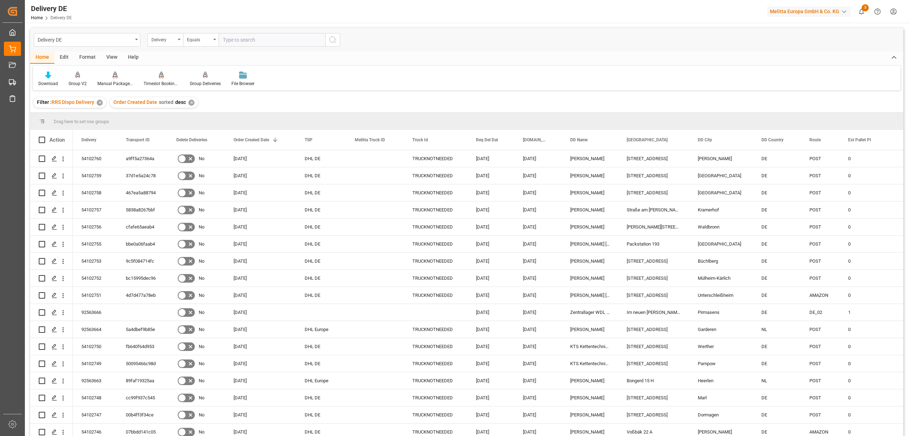
click at [231, 43] on input "text" at bounding box center [272, 40] width 107 height 14
type input "92563619"
click at [337, 38] on button "search button" at bounding box center [332, 40] width 15 height 14
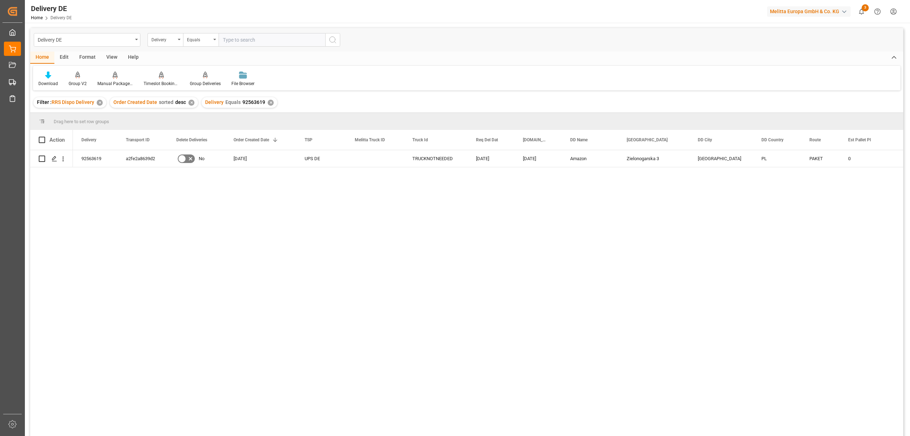
click at [269, 102] on div "✕" at bounding box center [271, 103] width 6 height 6
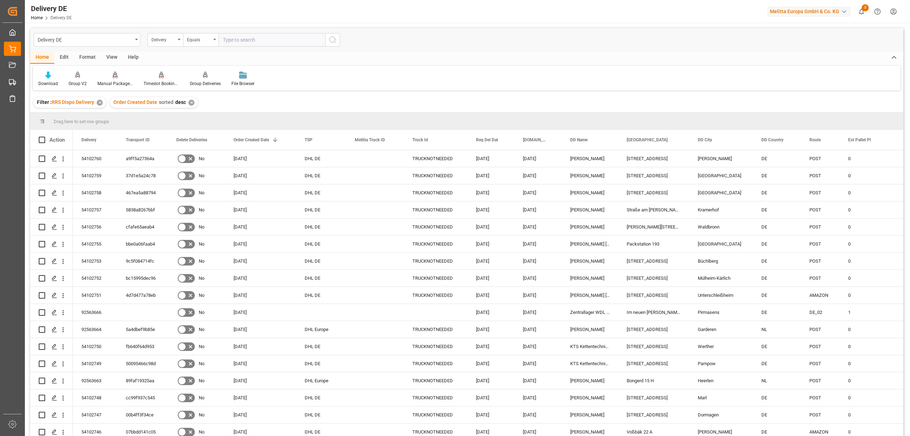
click at [228, 41] on input "text" at bounding box center [272, 40] width 107 height 14
type input "92563620"
click at [334, 41] on icon "search button" at bounding box center [333, 40] width 9 height 9
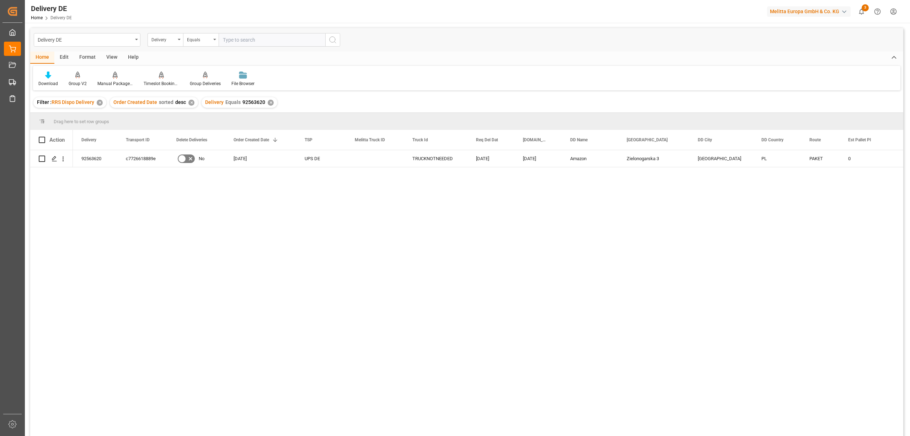
click at [269, 105] on div "✕" at bounding box center [271, 103] width 6 height 6
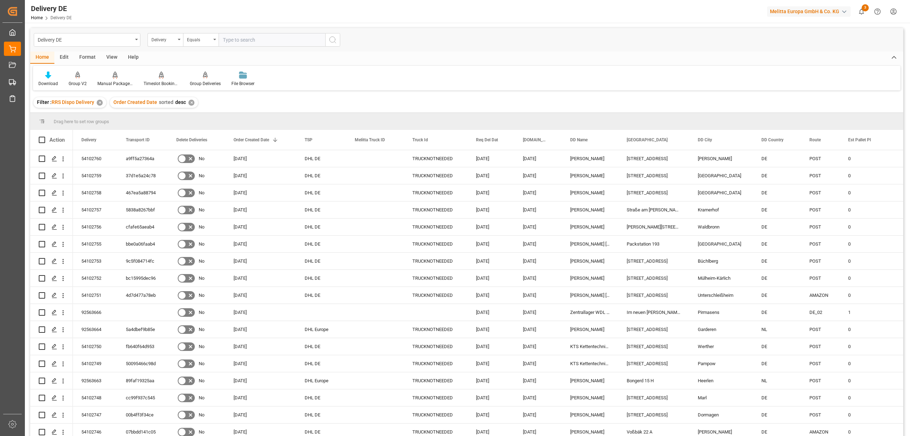
click at [233, 41] on input "text" at bounding box center [272, 40] width 107 height 14
type input "92563618"
click at [332, 41] on icon "search button" at bounding box center [333, 40] width 9 height 9
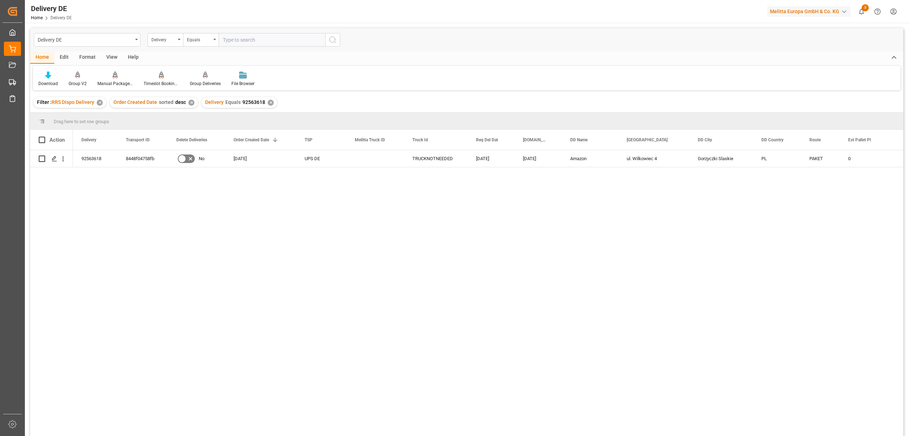
click at [269, 101] on div "✕" at bounding box center [271, 103] width 6 height 6
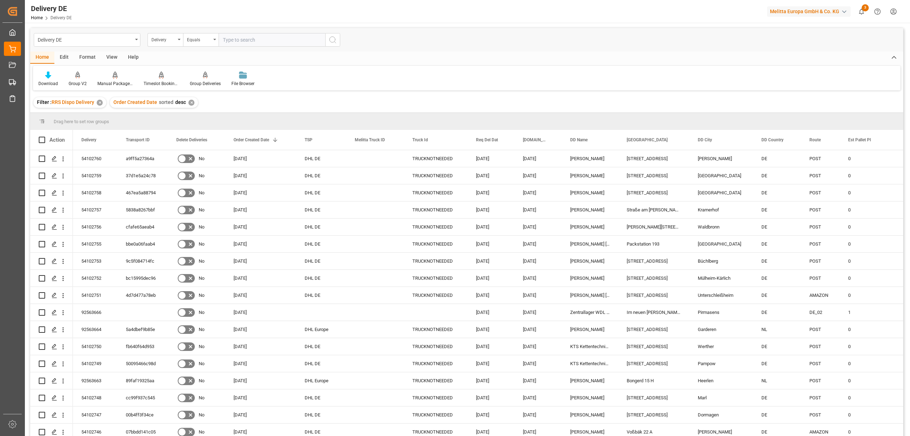
click at [231, 38] on input "text" at bounding box center [272, 40] width 107 height 14
type input "92563610"
click at [339, 43] on button "search button" at bounding box center [332, 40] width 15 height 14
